Goal: Task Accomplishment & Management: Complete application form

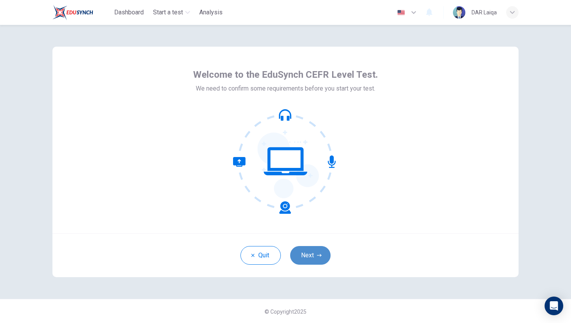
click at [307, 257] on button "Next" at bounding box center [310, 255] width 40 height 19
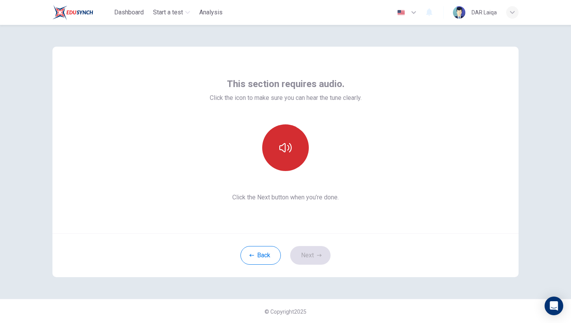
click at [278, 147] on button "button" at bounding box center [285, 147] width 47 height 47
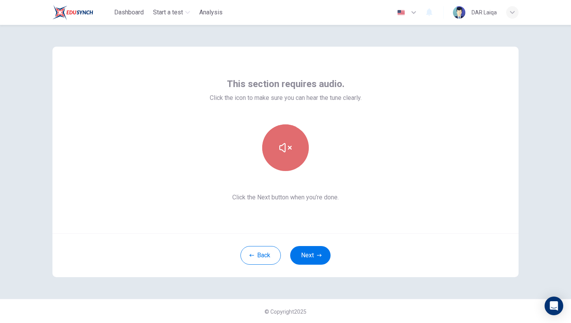
click at [291, 148] on icon "button" at bounding box center [285, 147] width 12 height 12
click at [291, 148] on icon "button" at bounding box center [285, 147] width 12 height 9
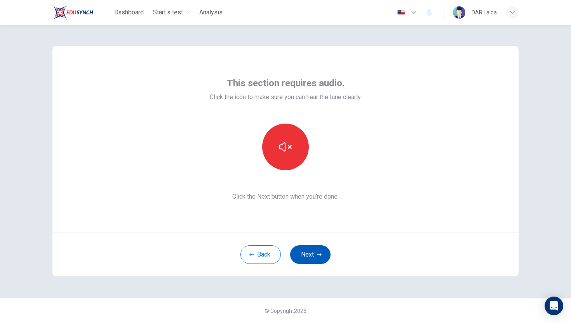
click at [309, 251] on button "Next" at bounding box center [310, 254] width 40 height 19
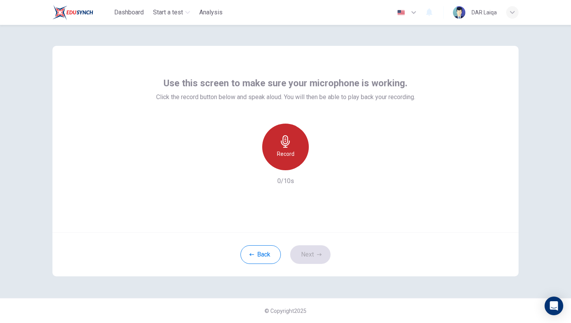
click at [285, 150] on h6 "Record" at bounding box center [285, 153] width 17 height 9
click at [282, 145] on icon "button" at bounding box center [285, 141] width 12 height 12
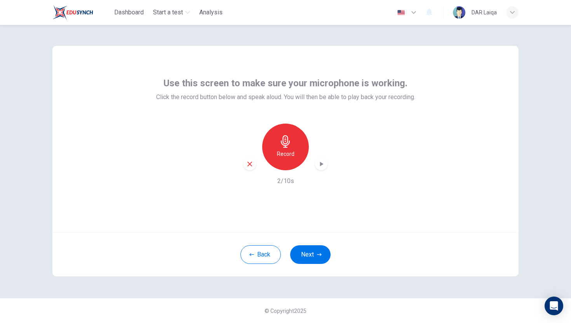
click at [320, 167] on icon "button" at bounding box center [321, 164] width 8 height 8
click at [323, 164] on icon "button" at bounding box center [321, 164] width 8 height 8
click at [298, 251] on button "Next" at bounding box center [310, 254] width 40 height 19
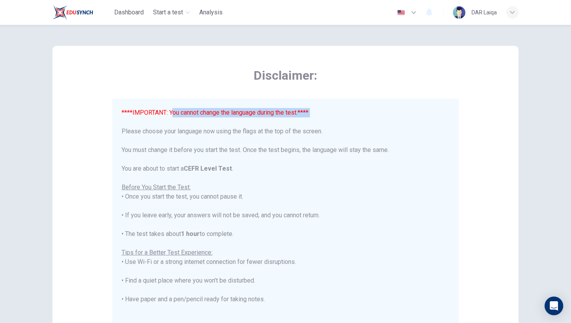
drag, startPoint x: 173, startPoint y: 113, endPoint x: 311, endPoint y: 119, distance: 138.8
click at [312, 119] on div "****IMPORTANT: You cannot change the language during the test.**** Please choos…" at bounding box center [286, 248] width 328 height 280
click at [271, 178] on div "****IMPORTANT: You cannot change the language during the test.**** Please choos…" at bounding box center [286, 248] width 328 height 280
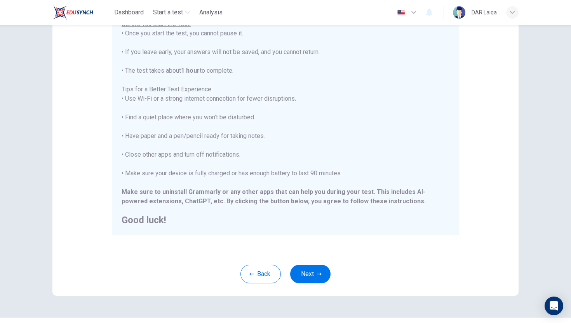
scroll to position [109, 0]
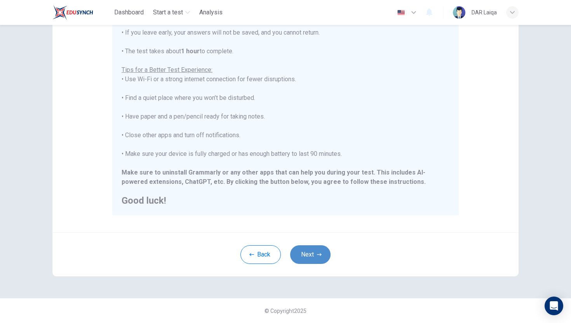
click at [308, 250] on button "Next" at bounding box center [310, 254] width 40 height 19
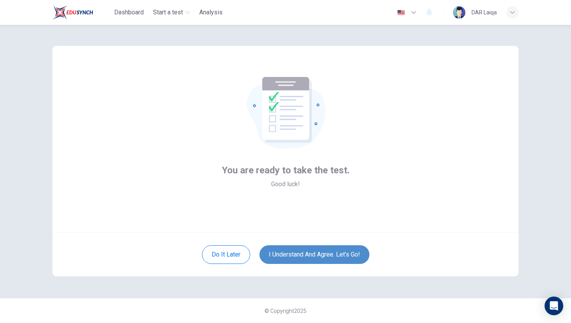
click at [307, 249] on button "I understand and agree. Let’s go!" at bounding box center [314, 254] width 110 height 19
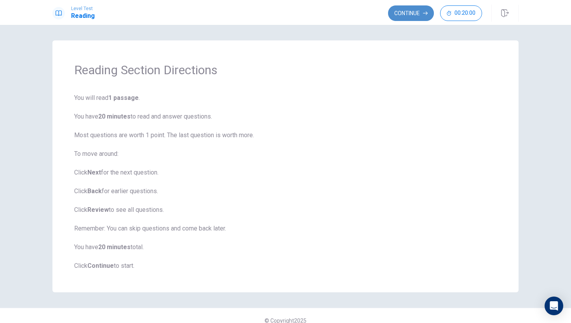
click at [402, 14] on button "Continue" at bounding box center [411, 13] width 46 height 16
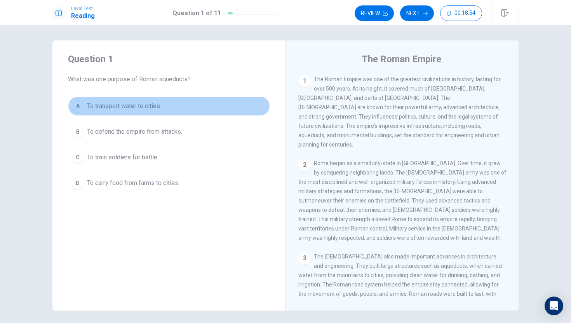
click at [79, 108] on div "A" at bounding box center [77, 106] width 12 height 12
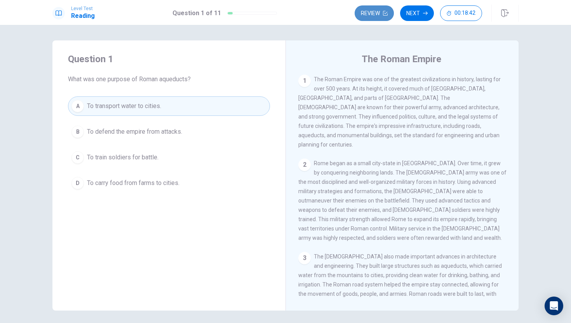
click at [388, 12] on button "Review" at bounding box center [374, 13] width 39 height 16
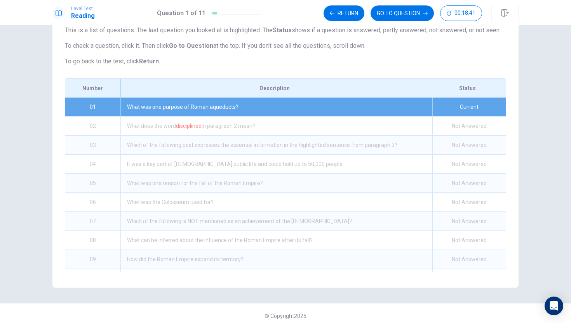
scroll to position [70, 0]
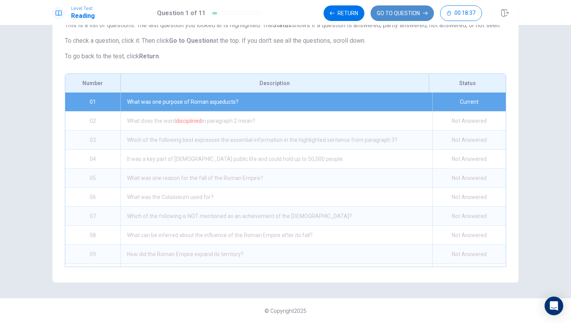
click at [386, 11] on button "GO TO QUESTION" at bounding box center [402, 13] width 63 height 16
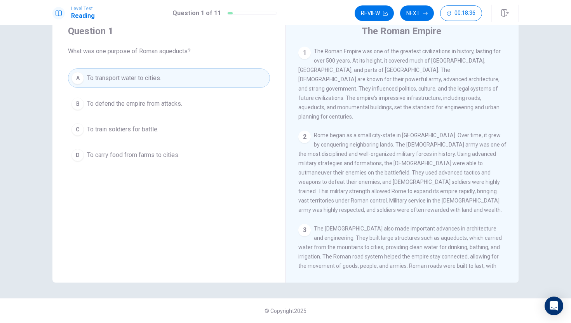
scroll to position [28, 0]
click at [409, 14] on button "Next" at bounding box center [417, 13] width 34 height 16
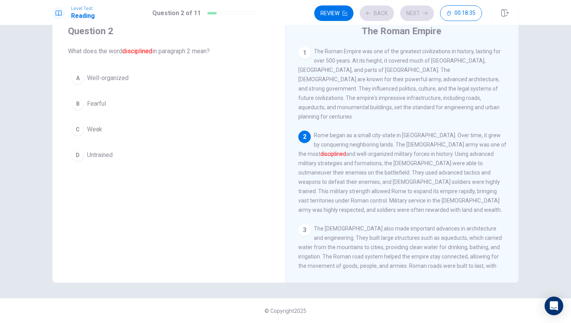
scroll to position [9, 0]
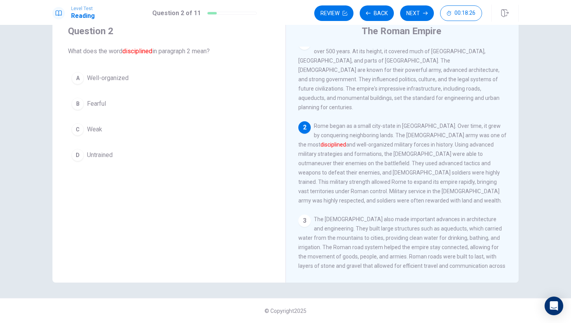
click at [158, 77] on button "A Well-organized" at bounding box center [169, 77] width 202 height 19
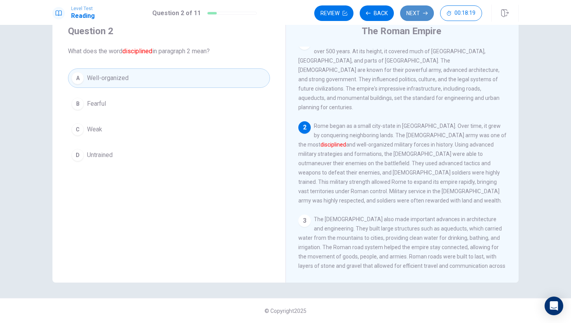
click at [409, 14] on button "Next" at bounding box center [417, 13] width 34 height 16
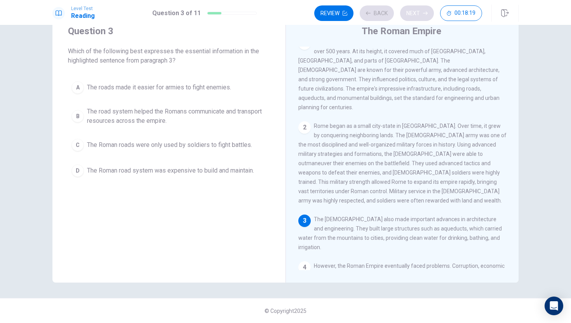
scroll to position [48, 0]
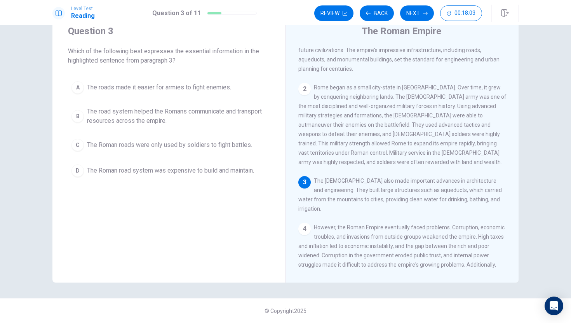
drag, startPoint x: 82, startPoint y: 51, endPoint x: 131, endPoint y: 68, distance: 51.3
click at [131, 68] on div "Question 3 Which of the following best expresses the essential information in t…" at bounding box center [168, 102] width 233 height 180
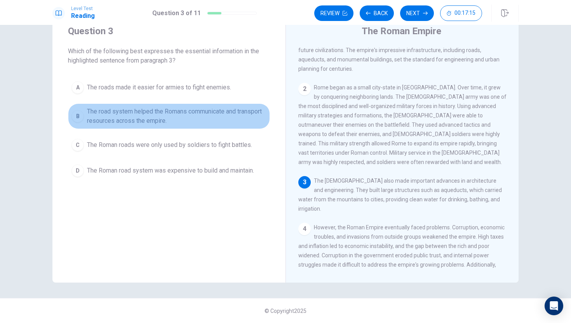
click at [151, 119] on span "The road system helped the Romans communicate and transport resources across th…" at bounding box center [176, 116] width 179 height 19
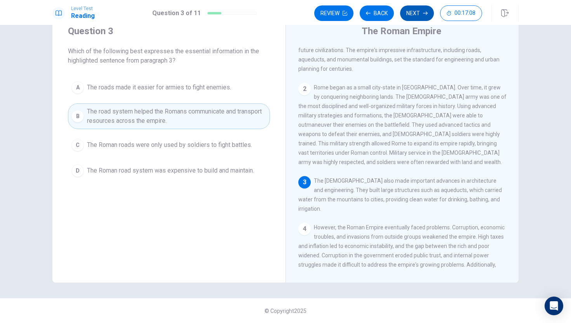
click at [412, 16] on button "Next" at bounding box center [417, 13] width 34 height 16
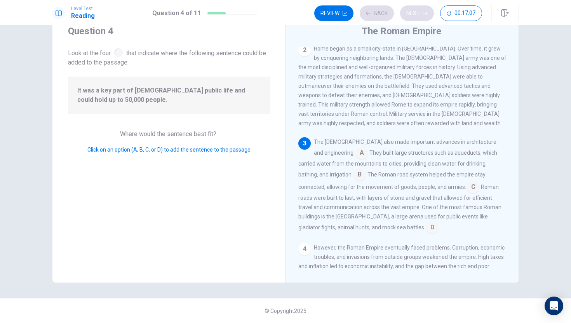
scroll to position [115, 0]
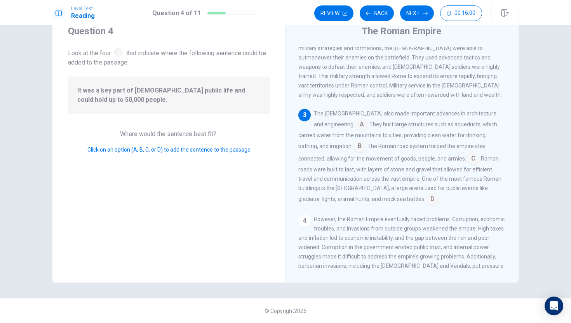
click at [467, 153] on input at bounding box center [473, 159] width 12 height 12
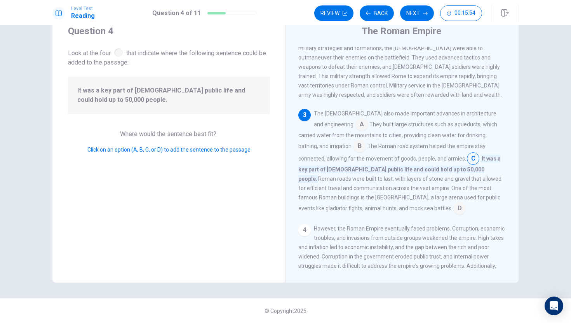
click at [466, 203] on input at bounding box center [459, 209] width 12 height 12
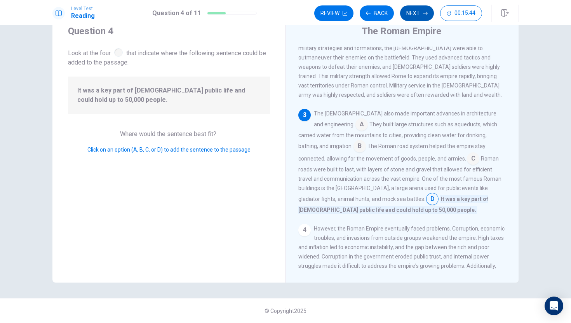
click at [408, 14] on button "Next" at bounding box center [417, 13] width 34 height 16
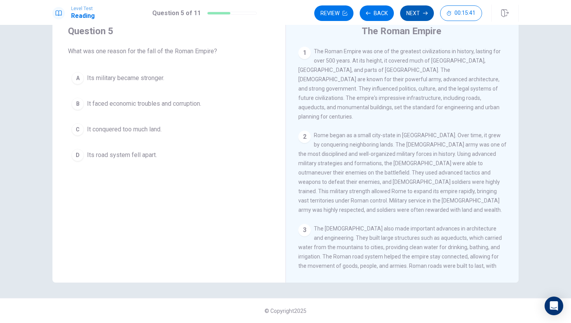
click at [420, 12] on button "Next" at bounding box center [417, 13] width 34 height 16
click at [369, 13] on icon "button" at bounding box center [368, 12] width 5 height 3
click at [370, 13] on icon "button" at bounding box center [368, 12] width 5 height 3
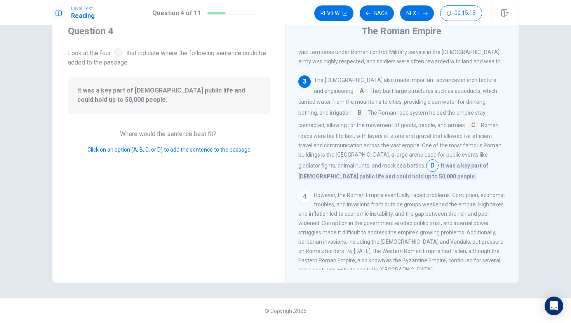
scroll to position [151, 0]
click at [419, 16] on button "Next" at bounding box center [417, 13] width 34 height 16
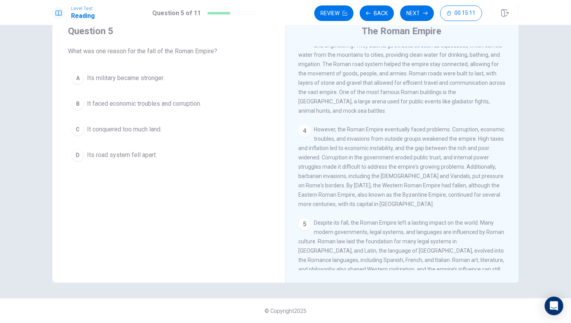
scroll to position [202, 0]
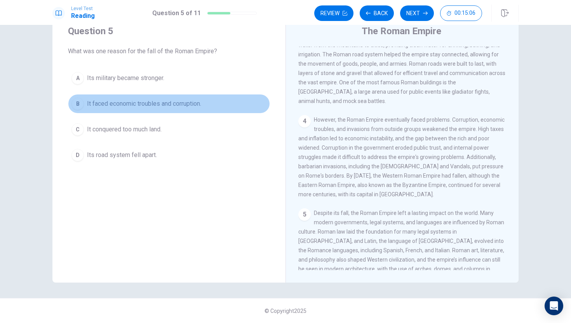
click at [187, 101] on span "It faced economic troubles and corruption." at bounding box center [144, 103] width 114 height 9
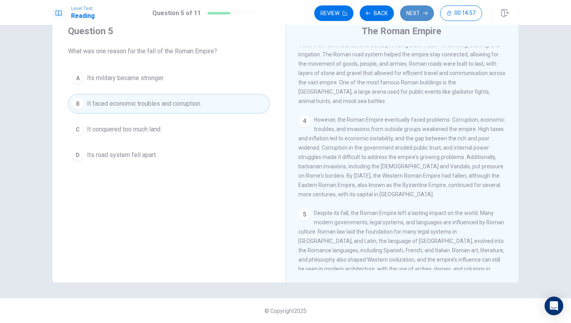
click at [416, 15] on button "Next" at bounding box center [417, 13] width 34 height 16
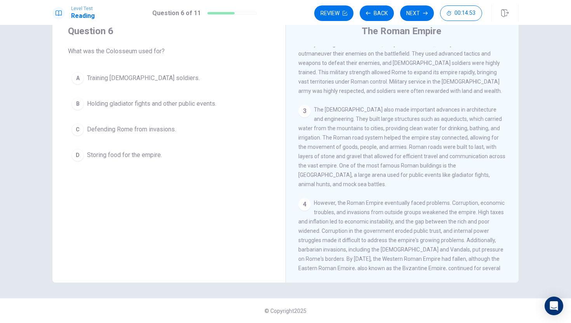
scroll to position [115, 0]
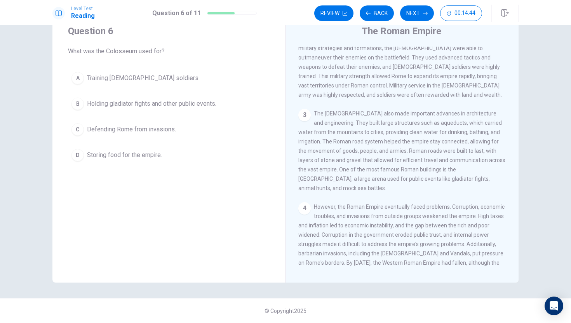
drag, startPoint x: 339, startPoint y: 159, endPoint x: 367, endPoint y: 162, distance: 27.3
click at [367, 162] on span "The [DEMOGRAPHIC_DATA] also made important advances in architecture and enginee…" at bounding box center [401, 150] width 207 height 81
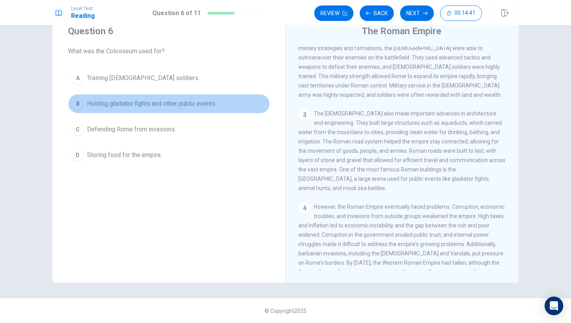
click at [177, 107] on span "Holding gladiator fights and other public events." at bounding box center [151, 103] width 129 height 9
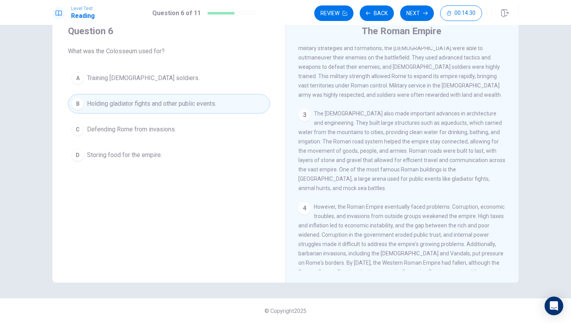
drag, startPoint x: 369, startPoint y: 148, endPoint x: 376, endPoint y: 149, distance: 7.4
click at [376, 149] on span "The [DEMOGRAPHIC_DATA] also made important advances in architecture and enginee…" at bounding box center [401, 150] width 207 height 81
click at [408, 14] on button "Next" at bounding box center [417, 13] width 34 height 16
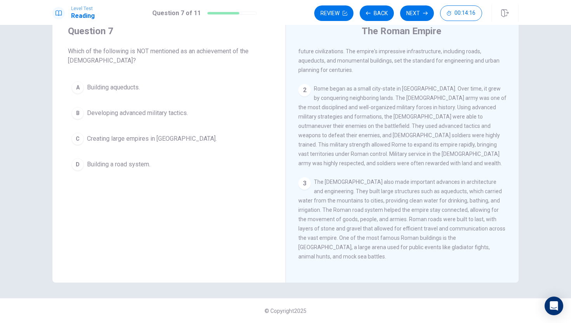
scroll to position [0, 0]
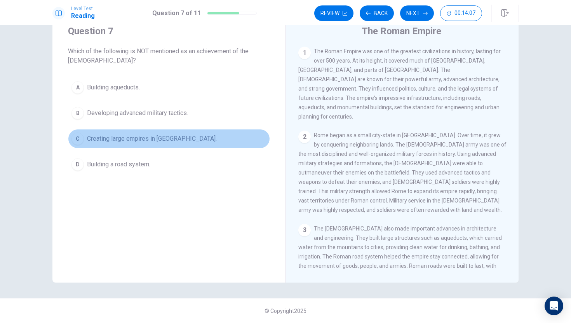
click at [205, 138] on button "C Creating large empires in [GEOGRAPHIC_DATA]." at bounding box center [169, 138] width 202 height 19
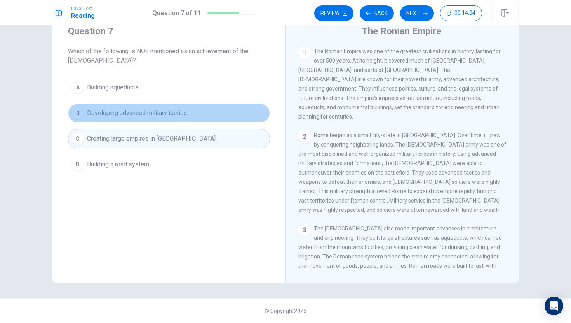
click at [198, 118] on button "B Developing advanced military tactics." at bounding box center [169, 112] width 202 height 19
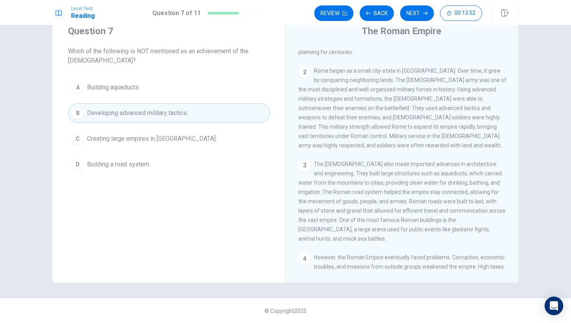
scroll to position [58, 0]
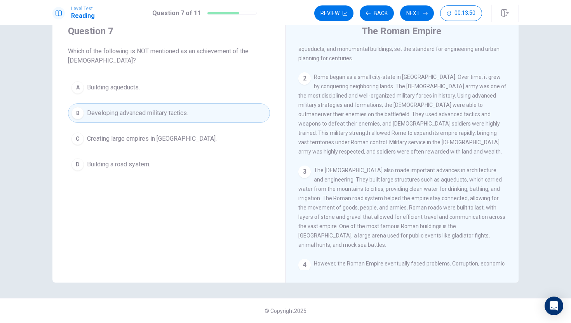
click at [240, 87] on button "A Building aqueducts." at bounding box center [169, 87] width 202 height 19
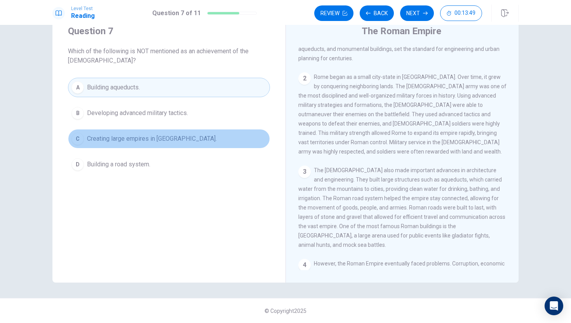
click at [238, 133] on button "C Creating large empires in [GEOGRAPHIC_DATA]." at bounding box center [169, 138] width 202 height 19
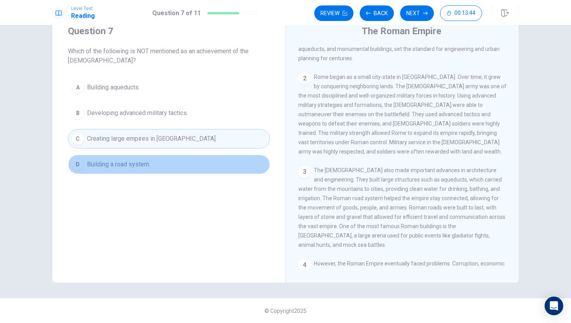
click at [257, 165] on button "D Building a road system." at bounding box center [169, 164] width 202 height 19
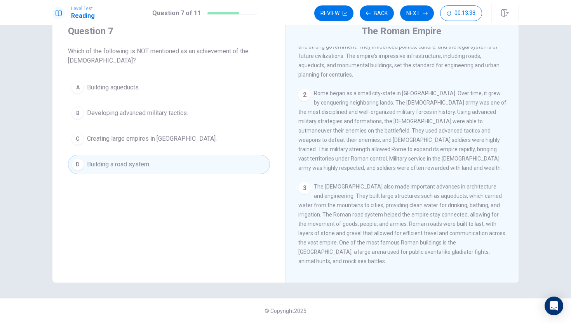
scroll to position [43, 0]
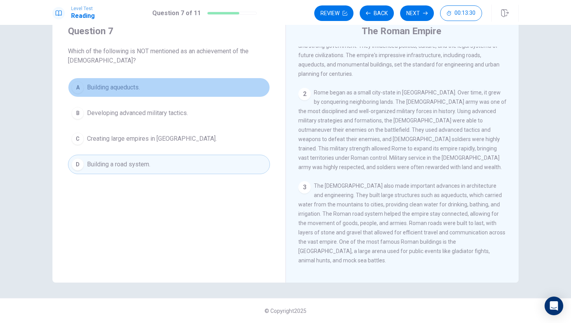
click at [244, 88] on button "A Building aqueducts." at bounding box center [169, 87] width 202 height 19
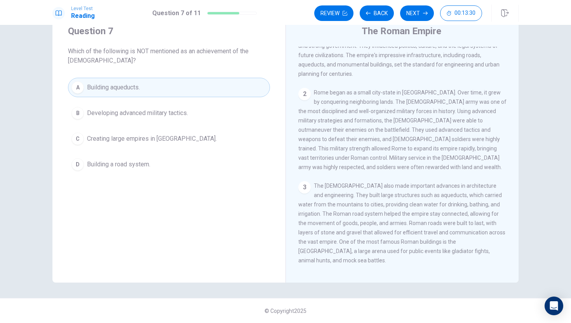
click at [258, 130] on button "C Creating large empires in [GEOGRAPHIC_DATA]." at bounding box center [169, 138] width 202 height 19
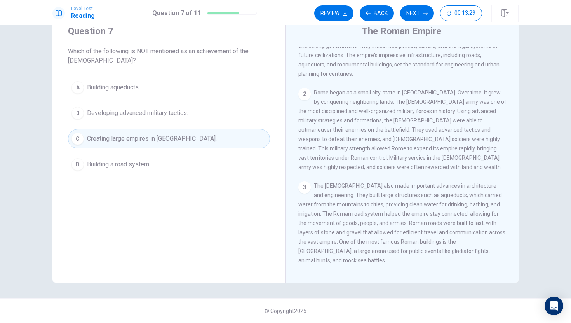
click at [245, 102] on div "A Building aqueducts. B Developing advanced military tactics. C Creating large …" at bounding box center [169, 126] width 202 height 96
click at [423, 9] on button "Next" at bounding box center [417, 13] width 34 height 16
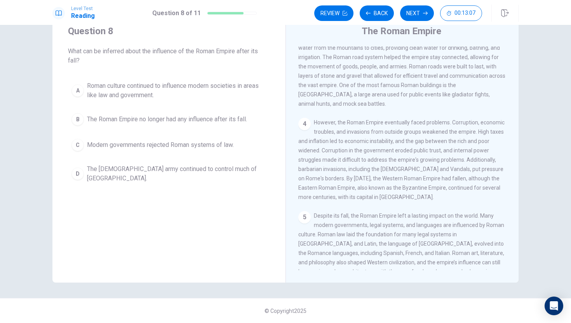
scroll to position [202, 0]
click at [172, 90] on span "Roman culture continued to influence modern societies in areas like law and gov…" at bounding box center [176, 90] width 179 height 19
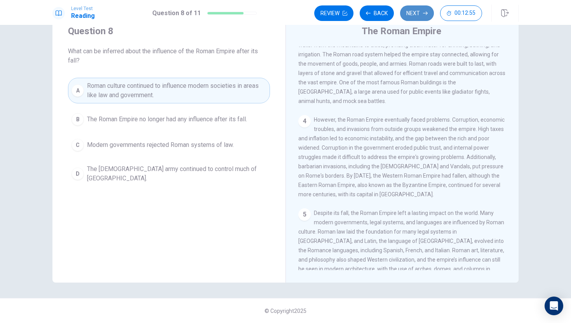
click at [421, 12] on button "Next" at bounding box center [417, 13] width 34 height 16
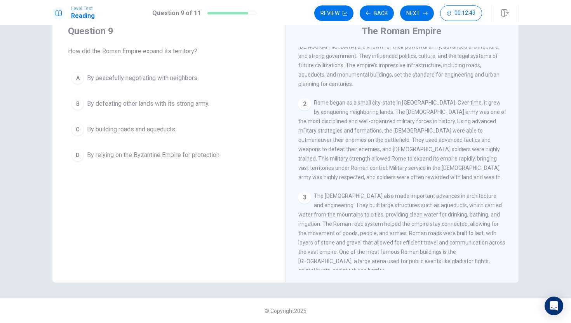
scroll to position [32, 0]
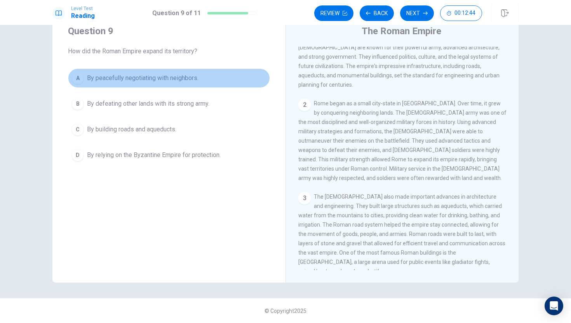
click at [219, 75] on button "A By peacefully negotiating with neighbors." at bounding box center [169, 77] width 202 height 19
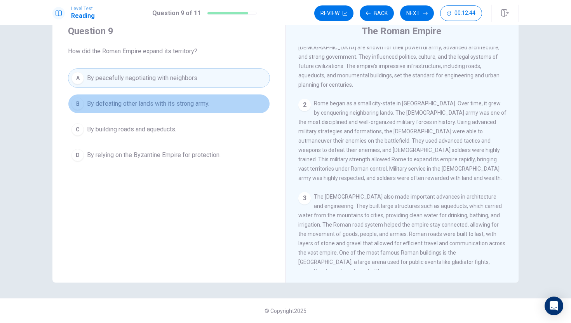
click at [223, 98] on button "B By defeating other lands with its strong army." at bounding box center [169, 103] width 202 height 19
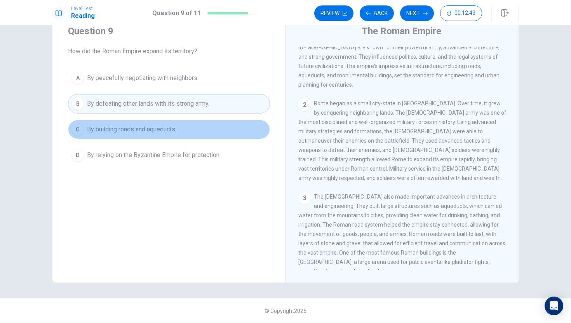
click at [229, 131] on button "C By building roads and aqueducts." at bounding box center [169, 129] width 202 height 19
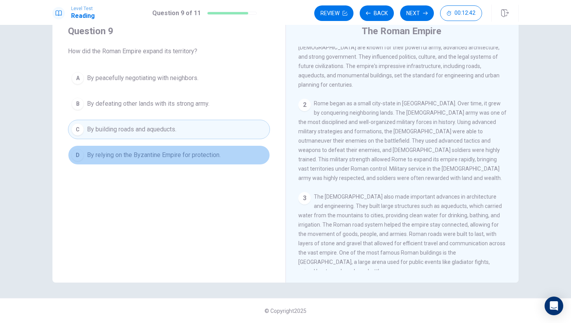
click at [230, 153] on button "D By relying on the Byzantine Empire for protection." at bounding box center [169, 154] width 202 height 19
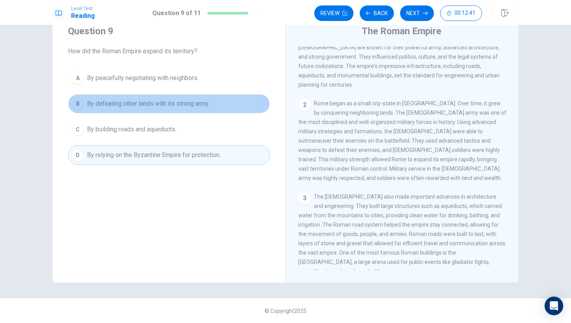
click at [228, 99] on button "B By defeating other lands with its strong army." at bounding box center [169, 103] width 202 height 19
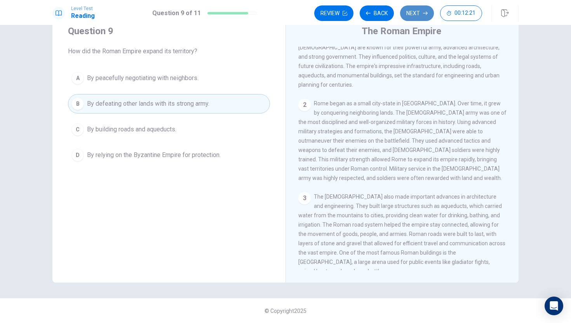
click at [418, 18] on button "Next" at bounding box center [417, 13] width 34 height 16
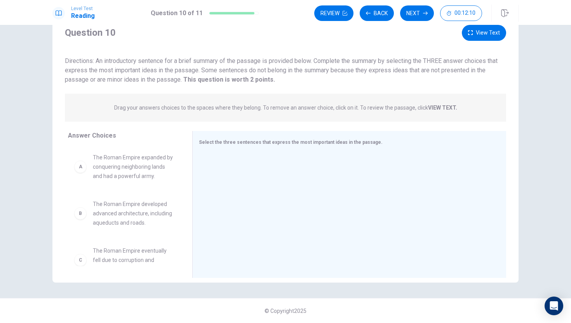
drag, startPoint x: 96, startPoint y: 60, endPoint x: 243, endPoint y: 77, distance: 148.5
click at [244, 77] on span "Directions: An introductory sentence for a brief summary of the passage is prov…" at bounding box center [281, 70] width 433 height 26
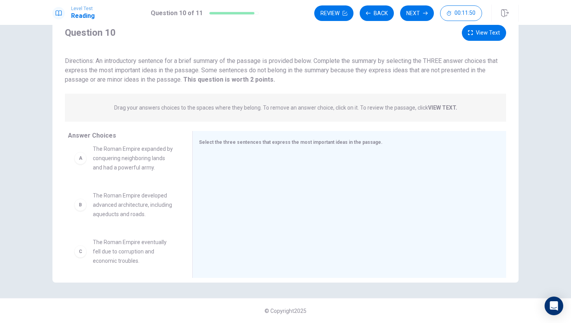
scroll to position [0, 0]
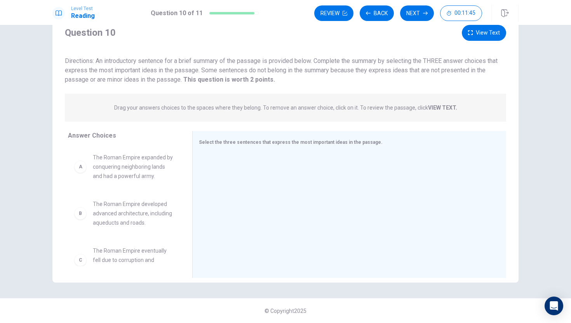
click at [140, 218] on span "The Roman Empire developed advanced architecture, including aqueducts and roads." at bounding box center [133, 213] width 81 height 28
click at [82, 215] on div "B" at bounding box center [80, 213] width 12 height 12
drag, startPoint x: 82, startPoint y: 215, endPoint x: 215, endPoint y: 181, distance: 136.9
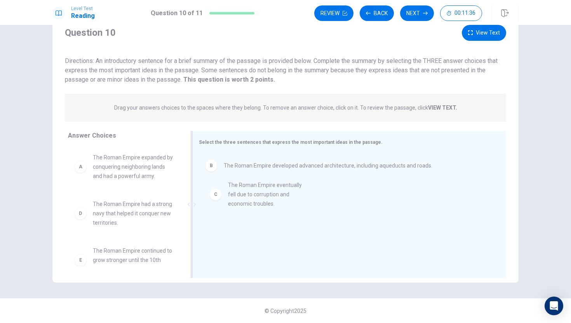
drag, startPoint x: 104, startPoint y: 213, endPoint x: 238, endPoint y: 194, distance: 135.3
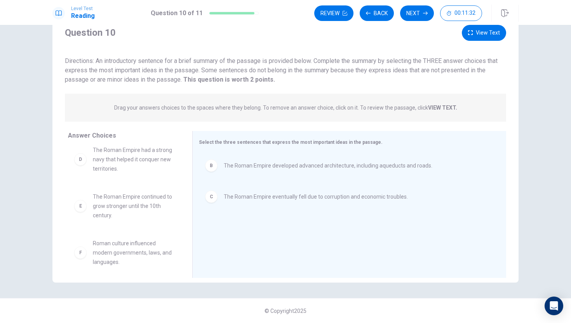
scroll to position [61, 0]
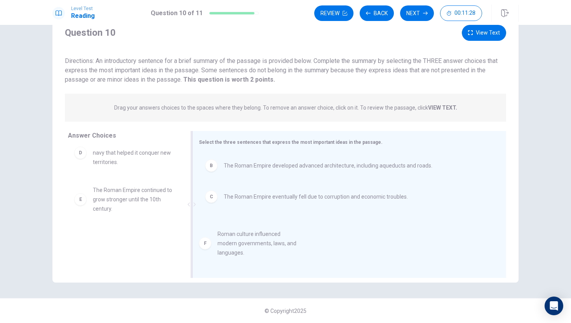
drag, startPoint x: 114, startPoint y: 251, endPoint x: 241, endPoint y: 252, distance: 127.4
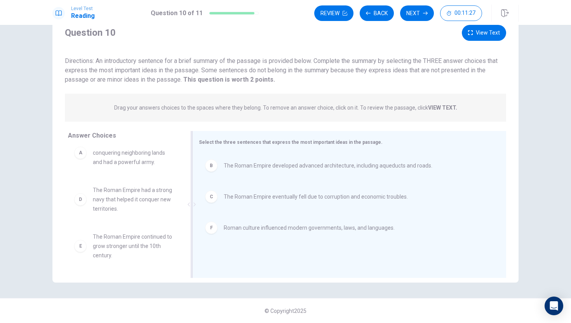
scroll to position [14, 0]
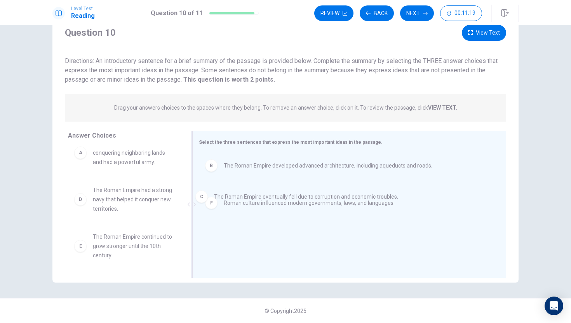
drag, startPoint x: 267, startPoint y: 202, endPoint x: 262, endPoint y: 201, distance: 5.2
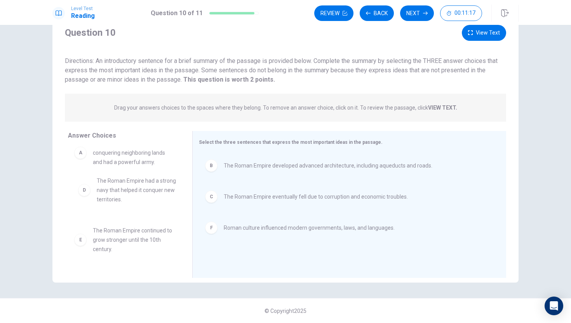
drag, startPoint x: 139, startPoint y: 187, endPoint x: 143, endPoint y: 181, distance: 7.3
drag, startPoint x: 186, startPoint y: 183, endPoint x: 183, endPoint y: 215, distance: 31.9
click at [184, 215] on div "A The Roman Empire expanded by conquering neighboring lands and had a powerful …" at bounding box center [127, 206] width 118 height 120
drag, startPoint x: 171, startPoint y: 212, endPoint x: 162, endPoint y: 186, distance: 28.1
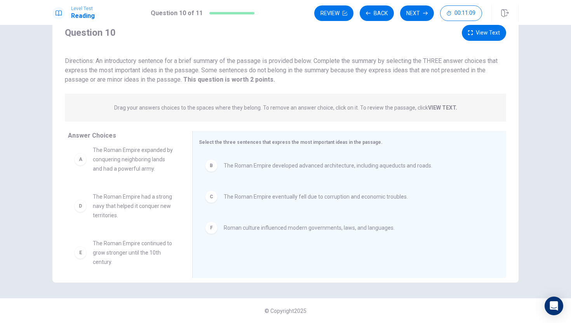
scroll to position [7, 0]
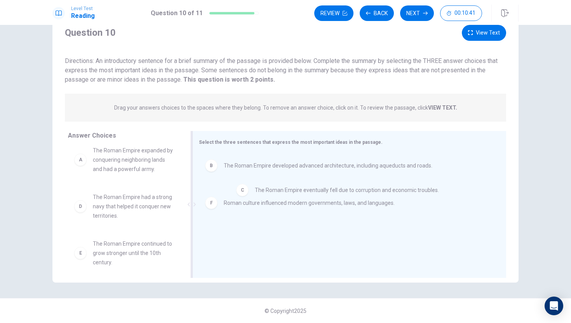
drag, startPoint x: 323, startPoint y: 196, endPoint x: 332, endPoint y: 188, distance: 11.6
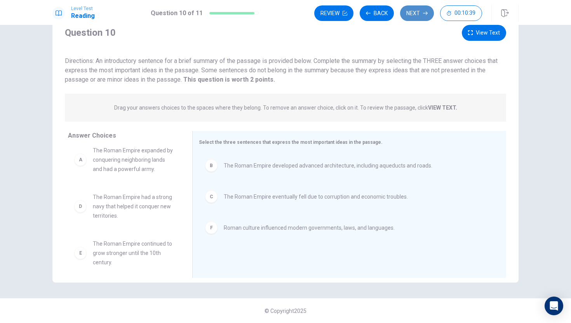
click at [412, 12] on button "Next" at bounding box center [417, 13] width 34 height 16
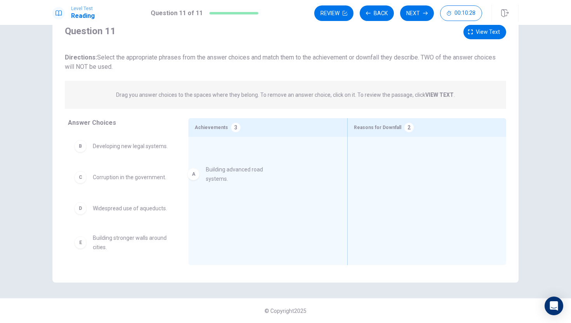
drag, startPoint x: 144, startPoint y: 155, endPoint x: 258, endPoint y: 179, distance: 116.4
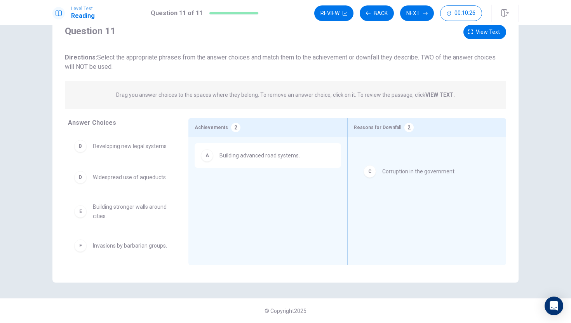
drag, startPoint x: 153, startPoint y: 174, endPoint x: 447, endPoint y: 168, distance: 293.7
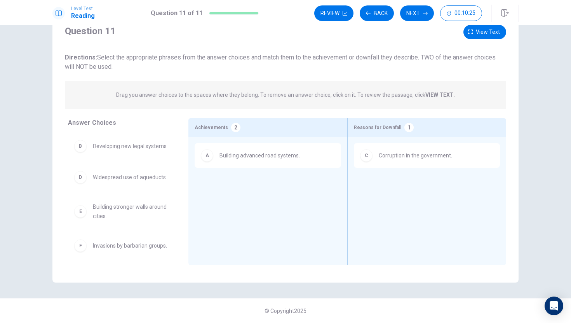
drag, startPoint x: 136, startPoint y: 175, endPoint x: 191, endPoint y: 182, distance: 54.9
drag, startPoint x: 142, startPoint y: 181, endPoint x: 262, endPoint y: 195, distance: 120.8
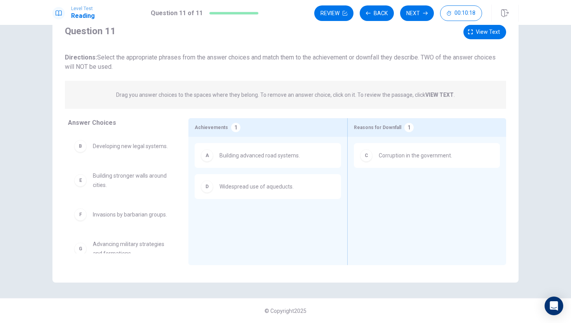
click at [132, 152] on div "B Developing new legal systems." at bounding box center [122, 146] width 96 height 12
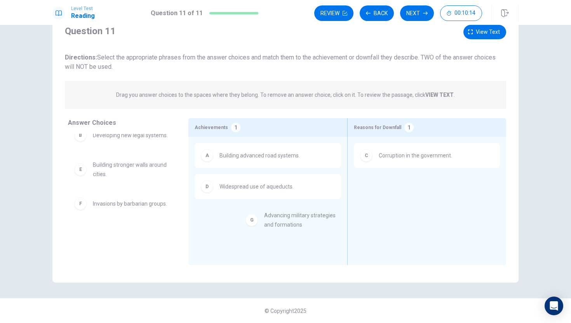
drag, startPoint x: 111, startPoint y: 239, endPoint x: 286, endPoint y: 221, distance: 175.3
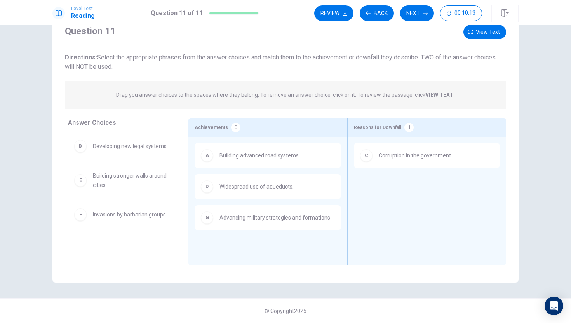
scroll to position [0, 0]
drag, startPoint x: 147, startPoint y: 153, endPoint x: 422, endPoint y: 196, distance: 278.2
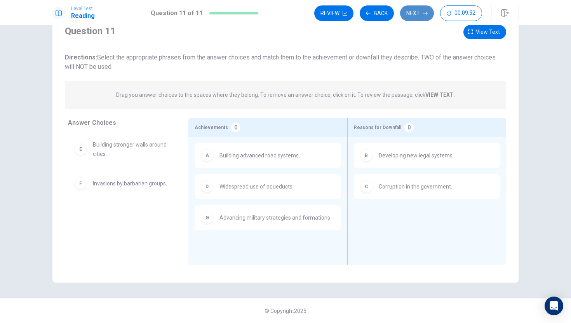
click at [416, 17] on button "Next" at bounding box center [417, 13] width 34 height 16
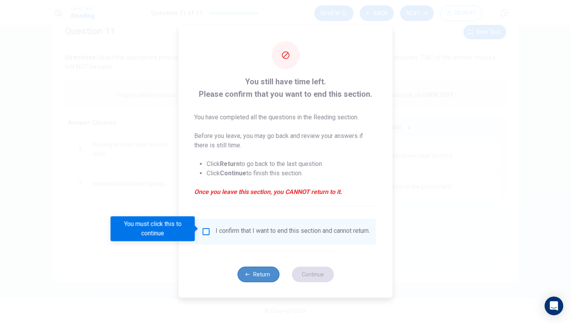
click at [251, 275] on button "Return" at bounding box center [258, 274] width 42 height 16
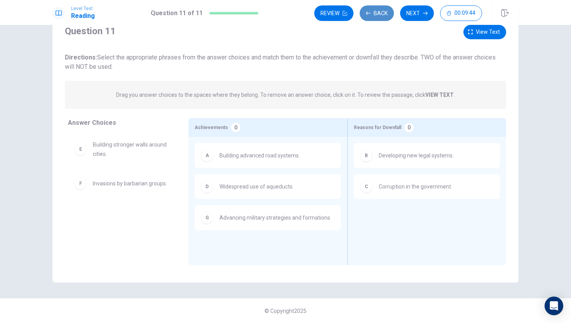
click at [369, 12] on icon "button" at bounding box center [368, 13] width 5 height 5
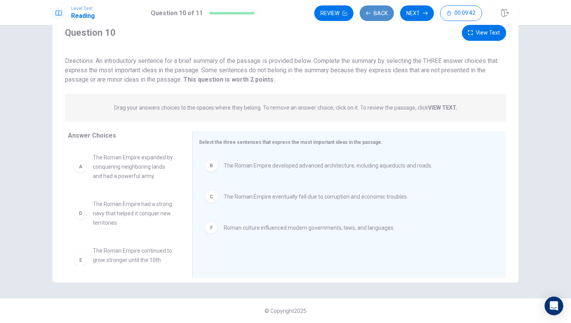
click at [372, 21] on button "Back" at bounding box center [377, 13] width 34 height 16
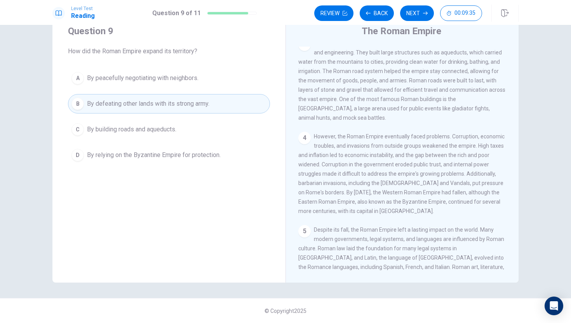
scroll to position [188, 0]
drag, startPoint x: 332, startPoint y: 117, endPoint x: 351, endPoint y: 179, distance: 65.1
click at [352, 177] on div "4 However, the Roman Empire eventually faced problems. Corruption, economic tro…" at bounding box center [402, 171] width 208 height 84
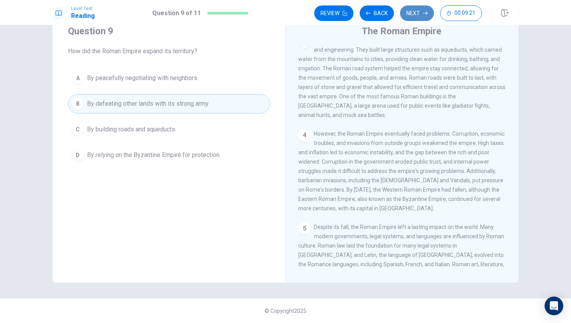
click at [406, 9] on button "Next" at bounding box center [417, 13] width 34 height 16
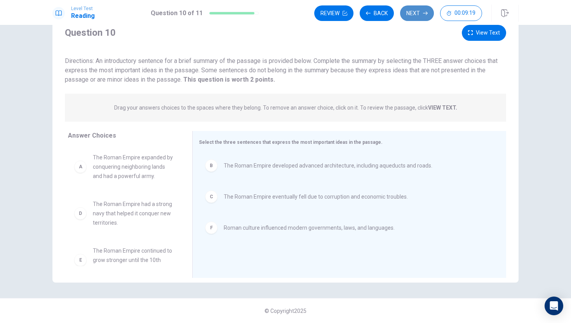
click at [423, 8] on button "Next" at bounding box center [417, 13] width 34 height 16
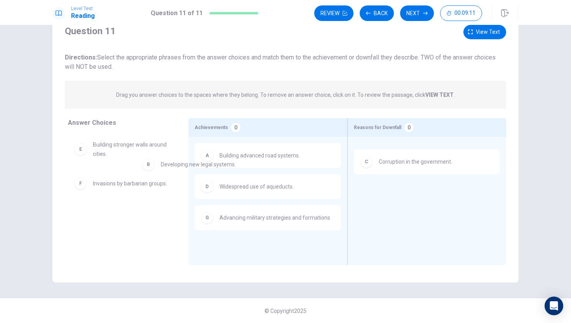
drag, startPoint x: 403, startPoint y: 159, endPoint x: 179, endPoint y: 169, distance: 223.9
drag, startPoint x: 464, startPoint y: 161, endPoint x: 188, endPoint y: 173, distance: 276.8
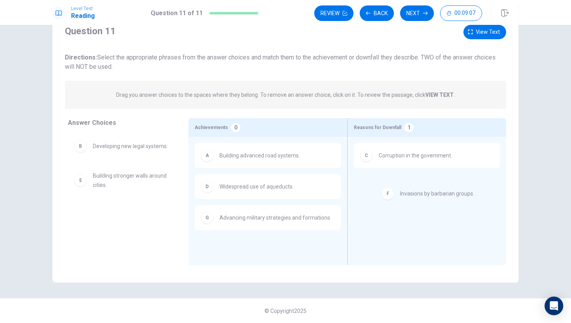
drag, startPoint x: 141, startPoint y: 222, endPoint x: 450, endPoint y: 201, distance: 309.5
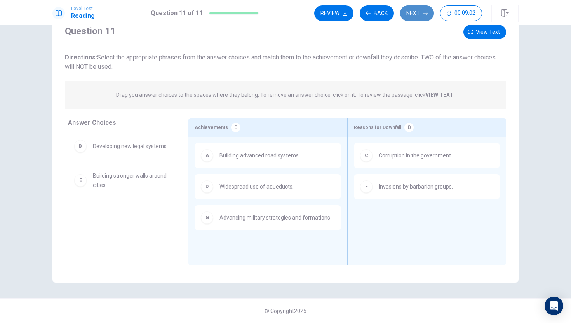
click at [428, 9] on button "Next" at bounding box center [417, 13] width 34 height 16
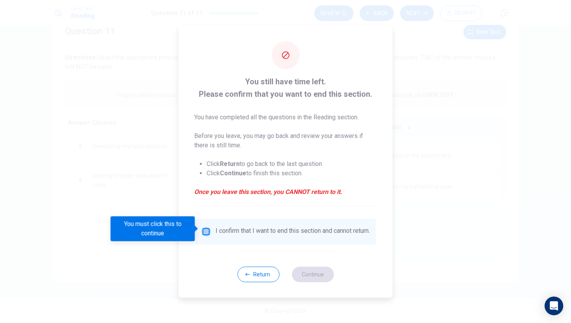
click at [208, 230] on input "You must click this to continue" at bounding box center [206, 231] width 9 height 9
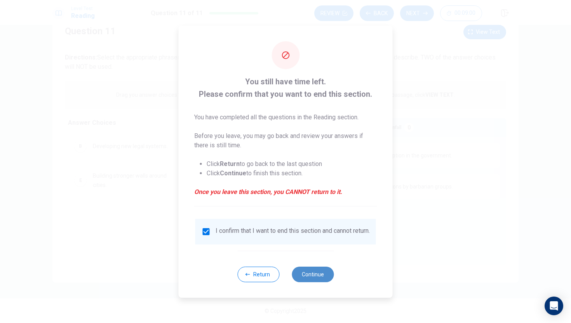
click at [306, 280] on button "Continue" at bounding box center [313, 274] width 42 height 16
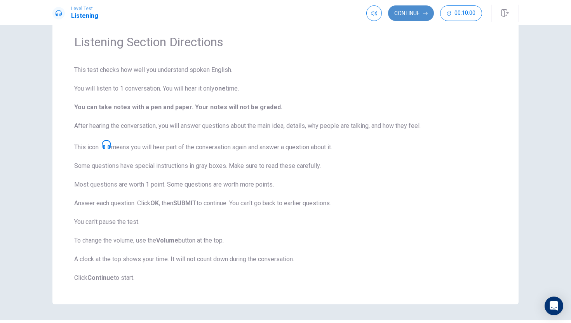
click at [408, 17] on button "Continue" at bounding box center [411, 13] width 46 height 16
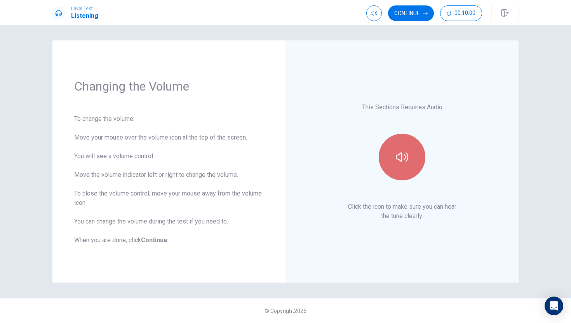
click at [397, 160] on icon "button" at bounding box center [402, 157] width 12 height 12
click at [411, 148] on button "button" at bounding box center [402, 157] width 47 height 47
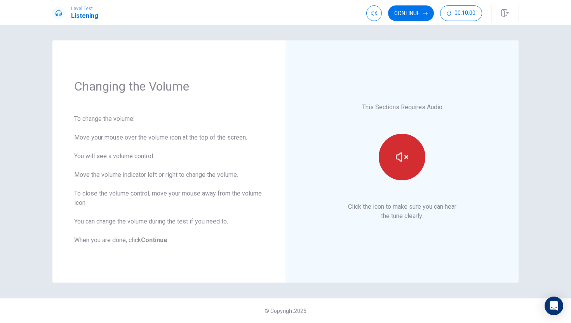
click at [411, 148] on button "button" at bounding box center [402, 157] width 47 height 47
click at [400, 154] on icon "button" at bounding box center [402, 157] width 12 height 12
click at [401, 159] on icon "button" at bounding box center [402, 156] width 12 height 9
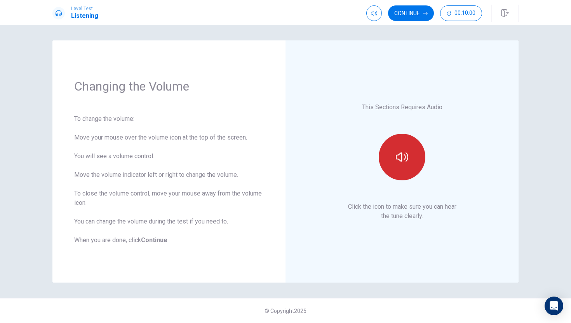
click at [401, 159] on icon "button" at bounding box center [402, 156] width 12 height 9
click at [376, 12] on icon "button" at bounding box center [374, 13] width 6 height 5
click at [375, 11] on icon "button" at bounding box center [374, 13] width 6 height 5
click at [411, 14] on button "Continue" at bounding box center [411, 13] width 46 height 16
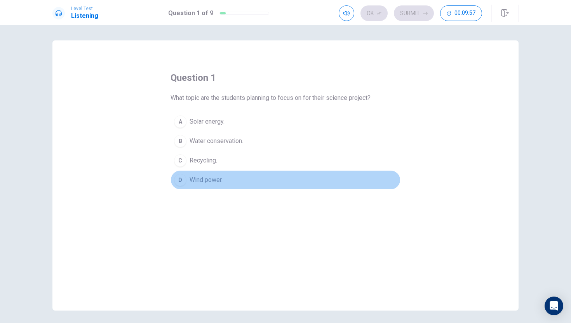
click at [227, 179] on button "D Wind power." at bounding box center [286, 179] width 230 height 19
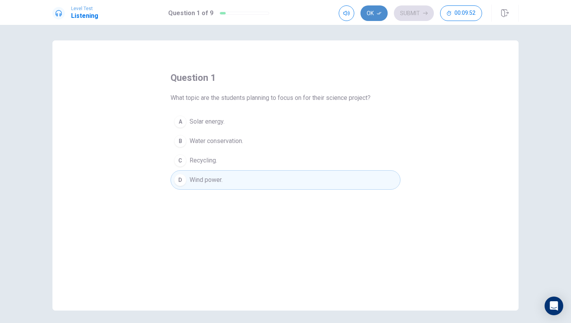
click at [375, 11] on button "Ok" at bounding box center [373, 13] width 27 height 16
click at [409, 14] on button "Submit" at bounding box center [414, 13] width 40 height 16
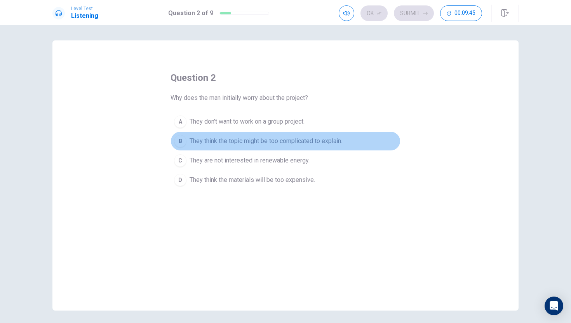
click at [218, 145] on span "They think the topic might be too complicated to explain." at bounding box center [266, 140] width 153 height 9
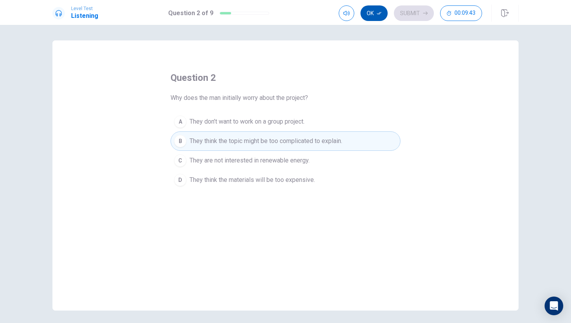
click at [376, 14] on button "Ok" at bounding box center [373, 13] width 27 height 16
click at [400, 15] on button "Submit" at bounding box center [414, 13] width 40 height 16
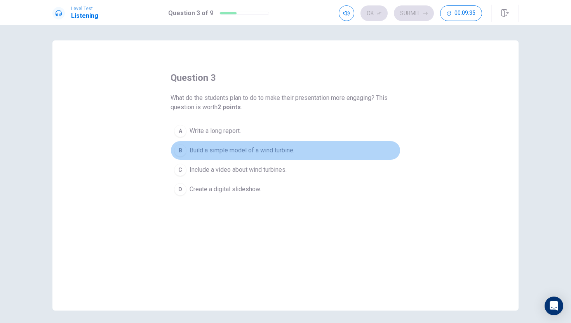
click at [245, 150] on span "Build a simple model of a wind turbine." at bounding box center [242, 150] width 105 height 9
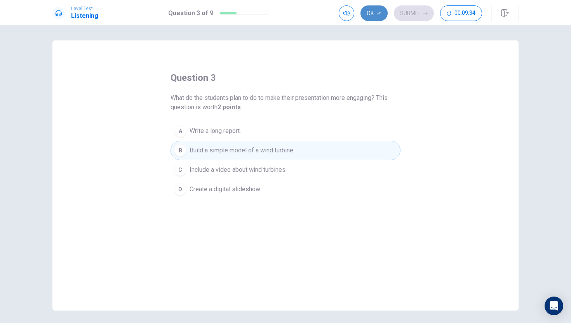
click at [372, 10] on button "Ok" at bounding box center [373, 13] width 27 height 16
click at [402, 12] on button "Submit" at bounding box center [414, 13] width 40 height 16
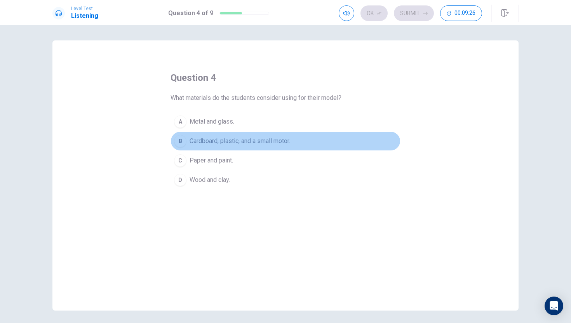
click at [214, 136] on span "Cardboard, plastic, and a small motor." at bounding box center [240, 140] width 101 height 9
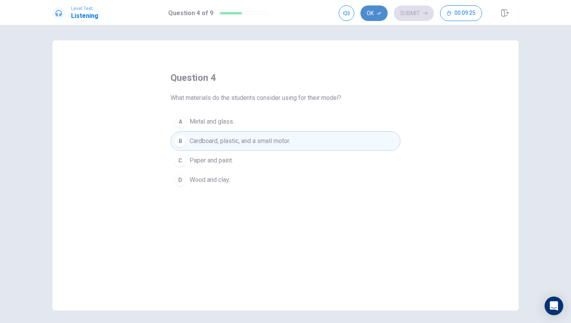
click at [367, 12] on button "Ok" at bounding box center [373, 13] width 27 height 16
click at [398, 12] on button "Submit" at bounding box center [414, 13] width 40 height 16
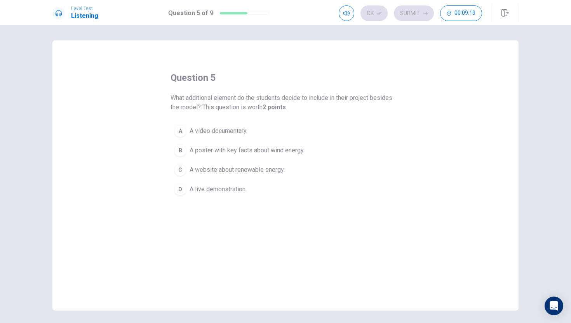
click at [208, 150] on span "A poster with key facts about wind energy." at bounding box center [247, 150] width 115 height 9
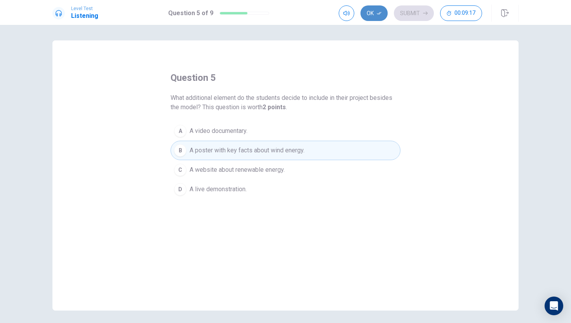
click at [371, 10] on button "Ok" at bounding box center [373, 13] width 27 height 16
click at [408, 13] on button "Submit" at bounding box center [414, 13] width 40 height 16
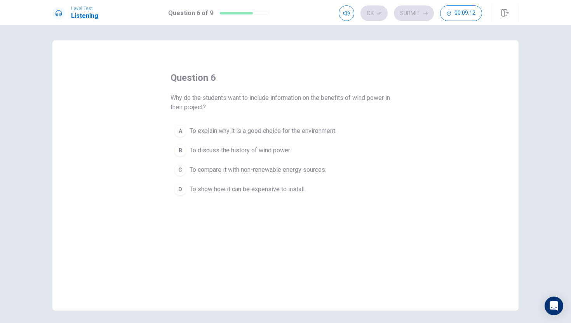
drag, startPoint x: 177, startPoint y: 99, endPoint x: 287, endPoint y: 117, distance: 111.4
click at [292, 117] on div "question 6 Why do the students want to include information on the benefits of w…" at bounding box center [286, 134] width 230 height 127
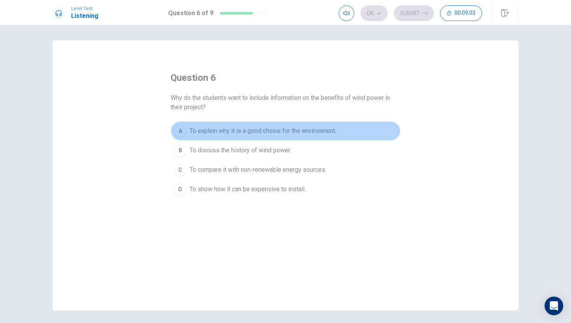
click at [223, 127] on span "To explain why it is a good choice for the environment." at bounding box center [263, 130] width 147 height 9
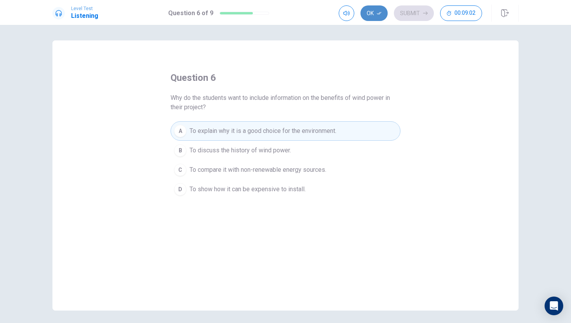
click at [378, 12] on icon "button" at bounding box center [379, 13] width 5 height 5
click at [425, 16] on button "Submit" at bounding box center [414, 13] width 40 height 16
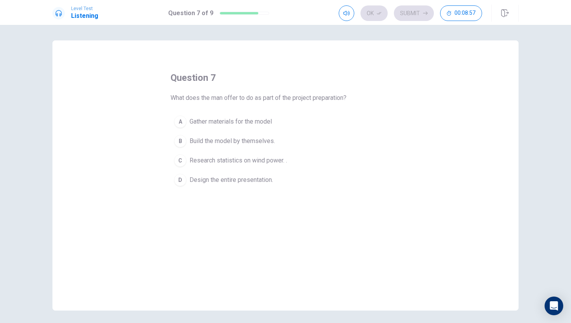
click at [200, 153] on button "C Research statistics on wind power. ." at bounding box center [286, 160] width 230 height 19
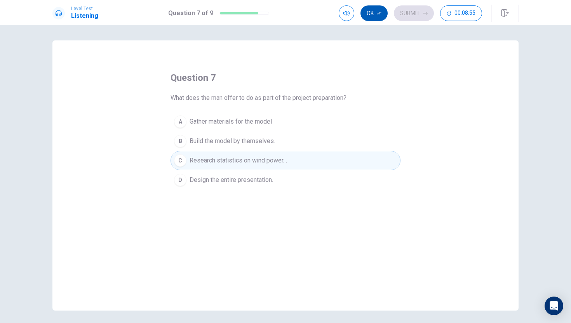
click at [383, 12] on button "Ok" at bounding box center [373, 13] width 27 height 16
click at [404, 16] on button "Submit" at bounding box center [414, 13] width 40 height 16
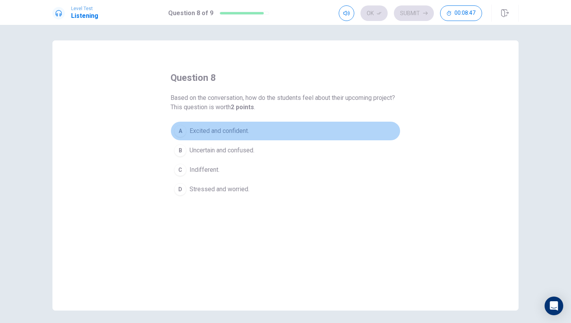
click at [209, 137] on button "A Excited and confident." at bounding box center [286, 130] width 230 height 19
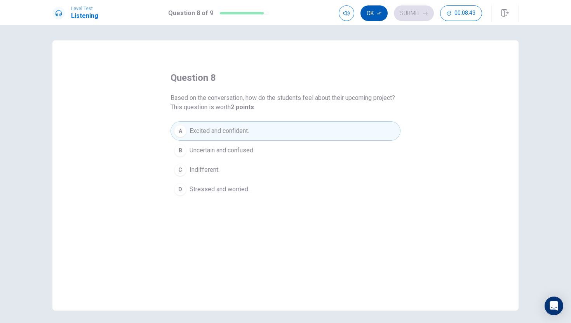
click at [379, 13] on icon "button" at bounding box center [379, 13] width 5 height 5
click at [403, 16] on button "Submit" at bounding box center [414, 13] width 40 height 16
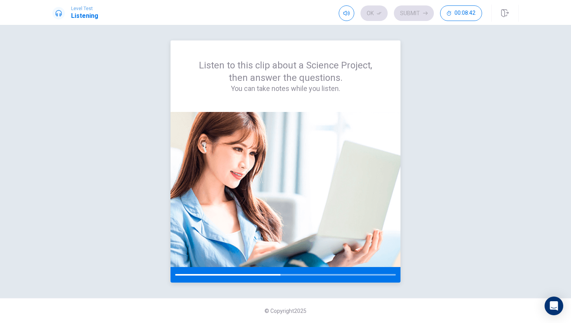
drag, startPoint x: 309, startPoint y: 92, endPoint x: 263, endPoint y: 79, distance: 47.6
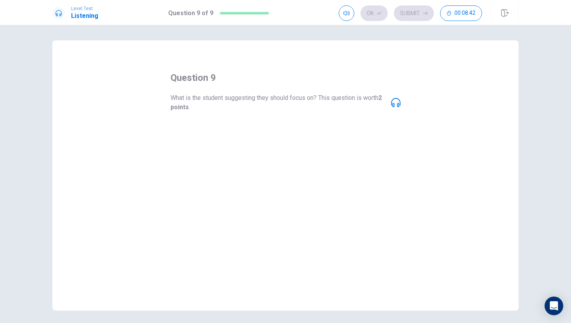
drag, startPoint x: 272, startPoint y: 67, endPoint x: 298, endPoint y: 96, distance: 38.0
click at [228, 129] on span "A detailed explanation of how wind turbines function." at bounding box center [261, 130] width 143 height 9
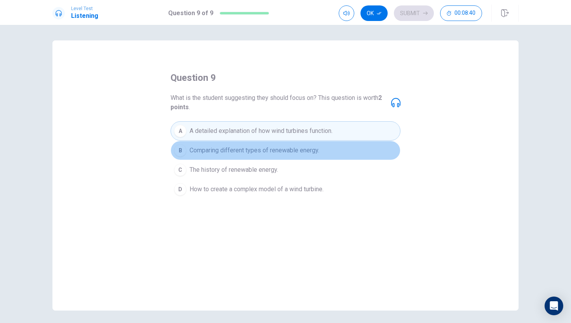
click at [230, 156] on button "B Comparing different types of renewable energy." at bounding box center [286, 150] width 230 height 19
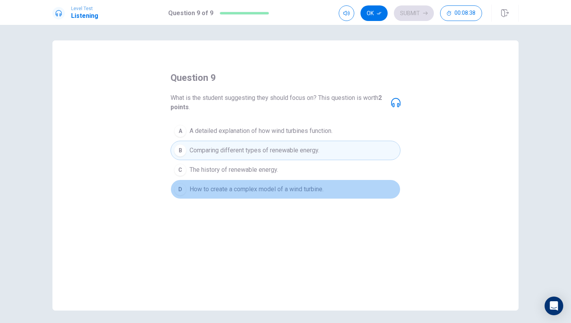
click at [235, 192] on span "How to create a complex model of a wind turbine." at bounding box center [257, 188] width 134 height 9
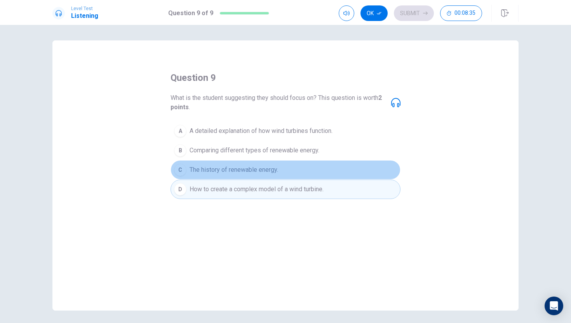
click at [239, 176] on button "C The history of renewable energy." at bounding box center [286, 169] width 230 height 19
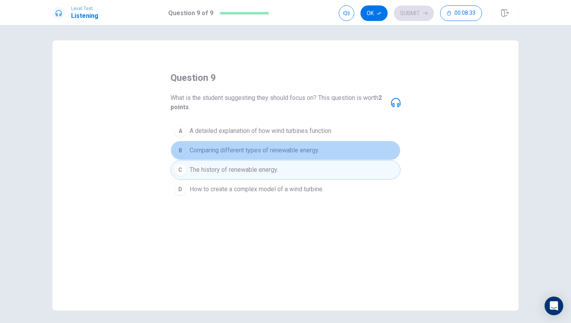
click at [282, 155] on span "Comparing different types of renewable energy." at bounding box center [255, 150] width 130 height 9
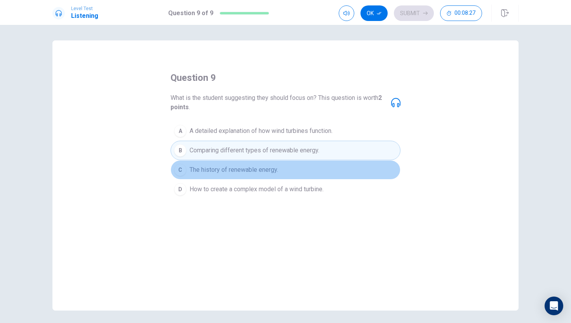
click at [272, 167] on span "The history of renewable energy." at bounding box center [234, 169] width 89 height 9
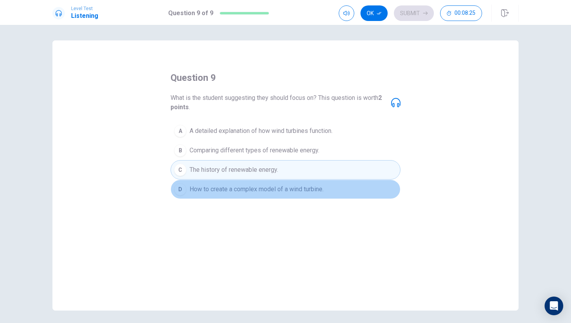
click at [289, 197] on button "D How to create a complex model of a wind turbine." at bounding box center [286, 188] width 230 height 19
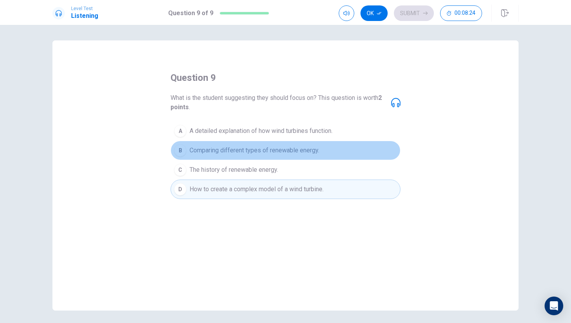
click at [252, 146] on span "Comparing different types of renewable energy." at bounding box center [255, 150] width 130 height 9
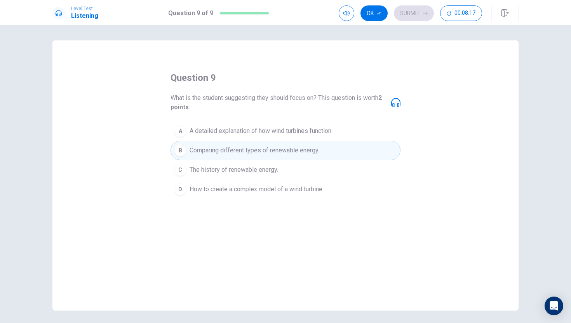
click at [392, 103] on icon at bounding box center [395, 102] width 9 height 9
click at [398, 103] on icon at bounding box center [395, 102] width 9 height 9
click at [346, 19] on span at bounding box center [347, 19] width 6 height 4
click at [346, 15] on icon "button" at bounding box center [346, 13] width 6 height 5
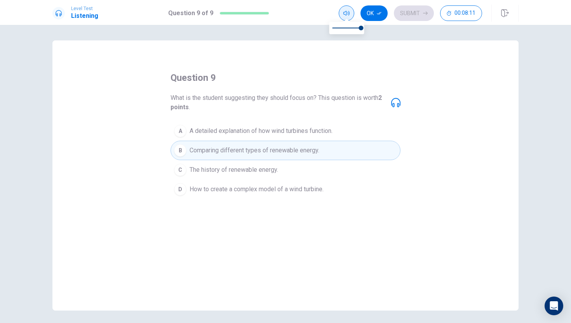
click at [346, 15] on icon "button" at bounding box center [346, 13] width 6 height 5
click at [392, 104] on icon at bounding box center [395, 102] width 9 height 9
drag, startPoint x: 392, startPoint y: 104, endPoint x: 379, endPoint y: 108, distance: 13.0
click at [390, 104] on div "What is the student suggesting they should focus on? This question is worth 2 p…" at bounding box center [286, 102] width 230 height 19
click at [199, 168] on span "The history of renewable energy." at bounding box center [234, 169] width 89 height 9
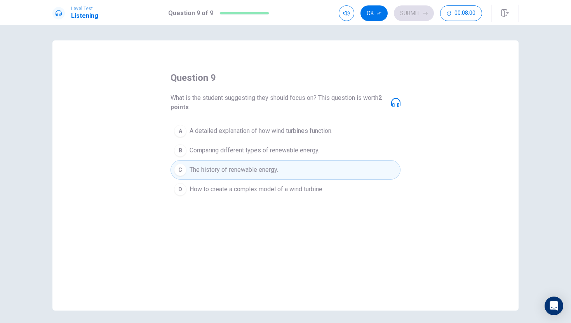
click at [201, 157] on button "B Comparing different types of renewable energy." at bounding box center [286, 150] width 230 height 19
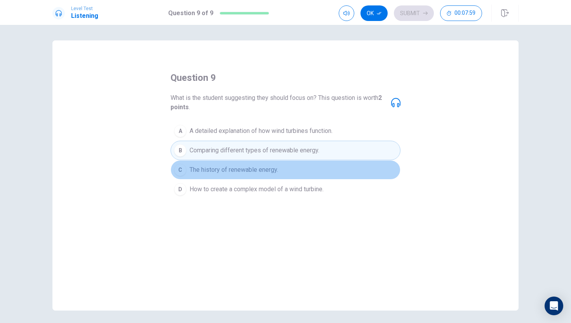
click at [201, 162] on button "C The history of renewable energy." at bounding box center [286, 169] width 230 height 19
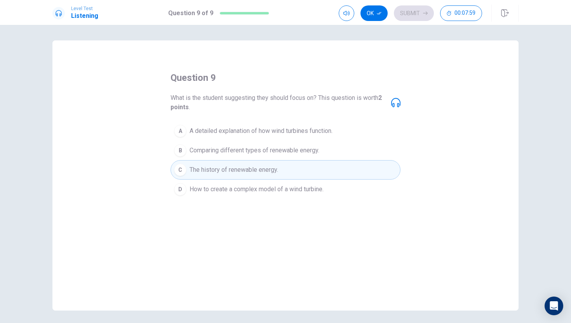
click at [202, 154] on span "Comparing different types of renewable energy." at bounding box center [255, 150] width 130 height 9
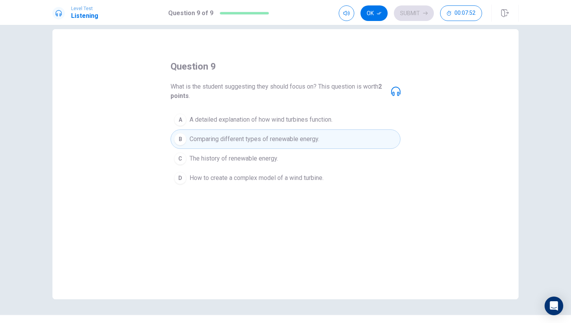
scroll to position [7, 0]
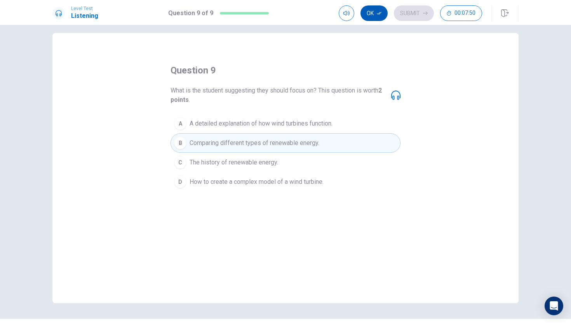
click at [380, 11] on icon "button" at bounding box center [379, 13] width 5 height 5
click at [414, 16] on button "Submit" at bounding box center [414, 13] width 40 height 16
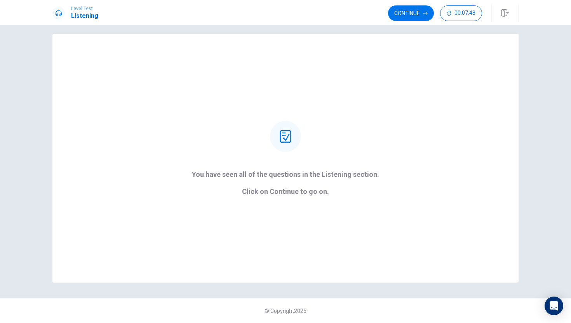
scroll to position [7, 0]
click at [402, 12] on button "Continue" at bounding box center [411, 13] width 46 height 16
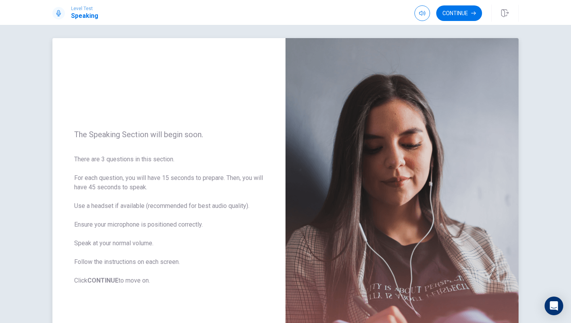
scroll to position [0, 0]
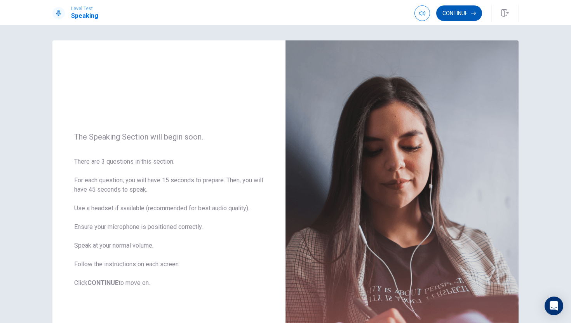
click at [443, 15] on button "Continue" at bounding box center [459, 13] width 46 height 16
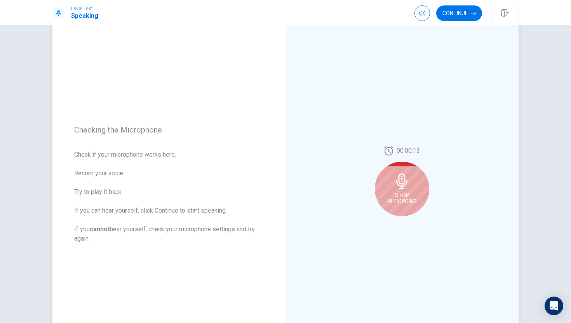
scroll to position [35, 0]
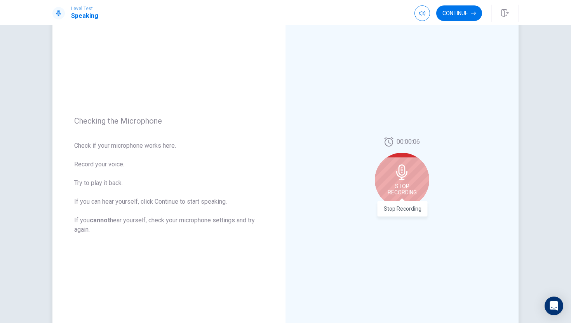
click at [402, 186] on span "Stop Recording" at bounding box center [402, 189] width 29 height 12
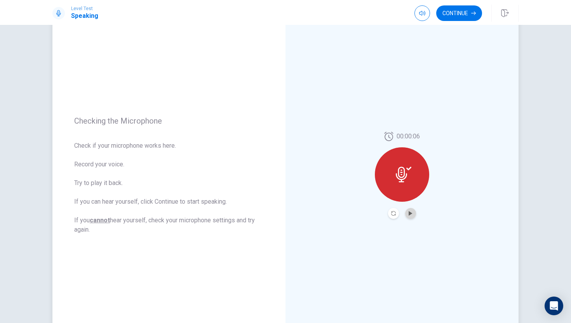
click at [408, 216] on button "Play Audio" at bounding box center [410, 213] width 11 height 11
click at [408, 212] on icon "Play Audio" at bounding box center [410, 213] width 5 height 5
click at [411, 207] on div "00:00:06" at bounding box center [402, 175] width 54 height 87
click at [409, 216] on button "Pause Audio" at bounding box center [410, 213] width 11 height 11
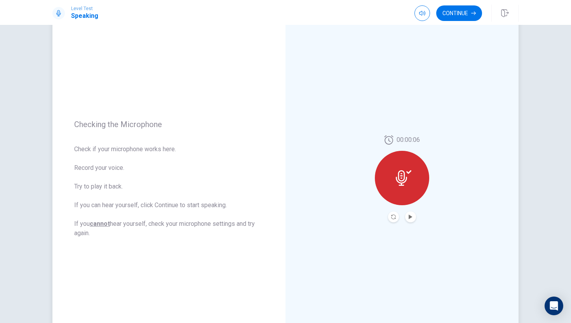
scroll to position [0, 0]
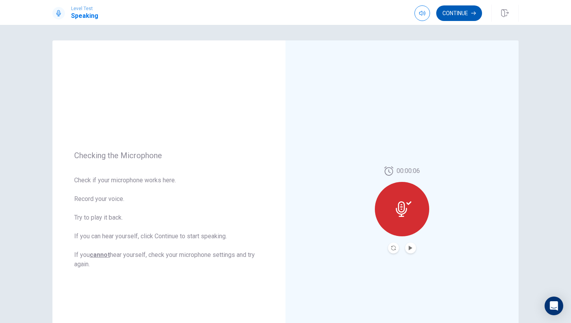
click at [452, 12] on button "Continue" at bounding box center [459, 13] width 46 height 16
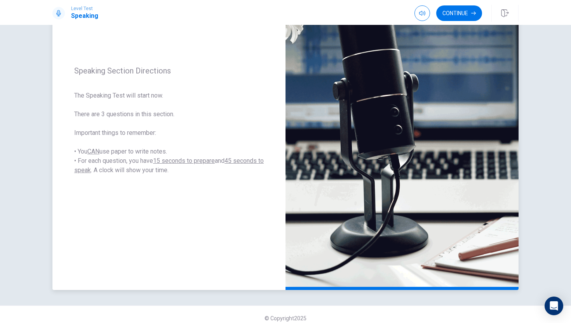
scroll to position [97, 0]
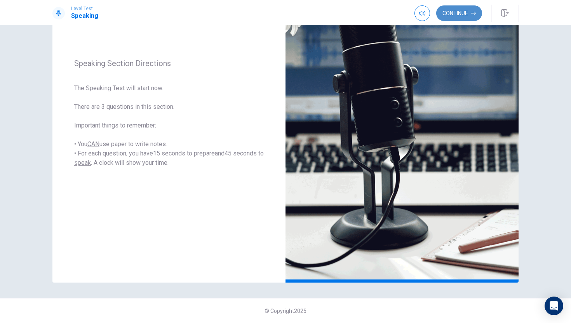
click at [444, 12] on button "Continue" at bounding box center [459, 13] width 46 height 16
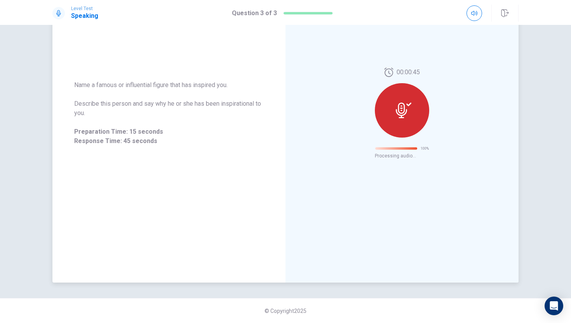
scroll to position [0, 0]
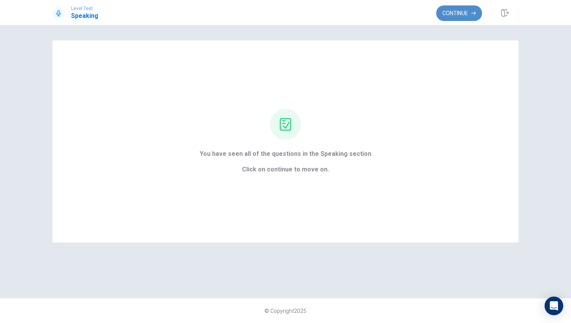
click at [456, 12] on button "Continue" at bounding box center [459, 13] width 46 height 16
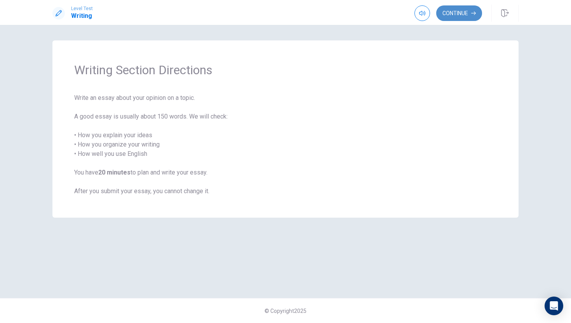
click at [450, 12] on button "Continue" at bounding box center [459, 13] width 46 height 16
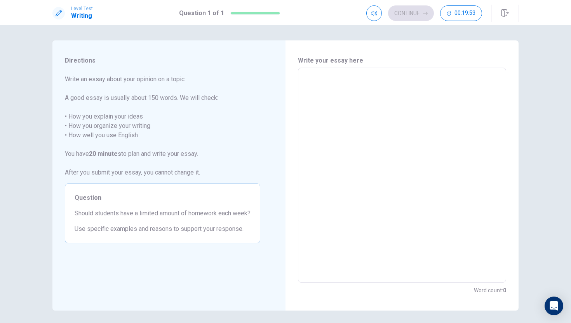
click at [348, 111] on textarea at bounding box center [401, 175] width 197 height 202
type textarea "h"
type textarea "x"
type textarea "ho"
type textarea "x"
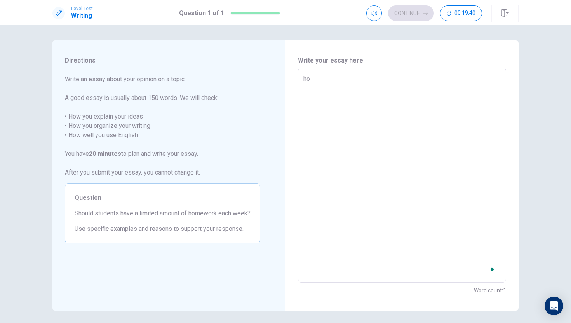
type textarea "hon"
type textarea "x"
type textarea "hone"
type textarea "x"
type textarea "hones"
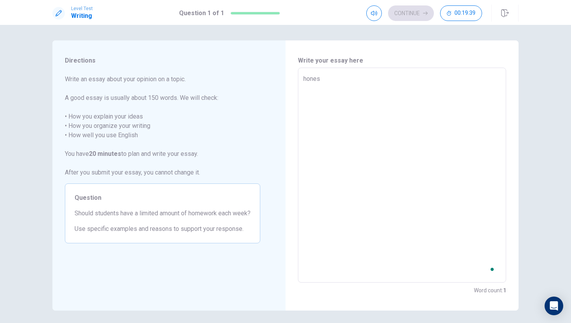
type textarea "x"
type textarea "honest"
type textarea "x"
type textarea "honesty"
type textarea "x"
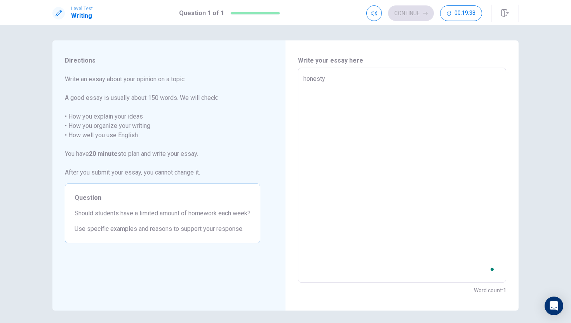
type textarea "honest"
type textarea "x"
type textarea "honesty"
type textarea "x"
type textarea "honestyl"
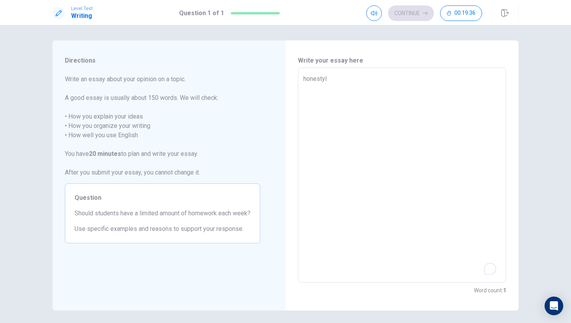
type textarea "x"
type textarea "honesty"
type textarea "x"
type textarea "honest"
type textarea "x"
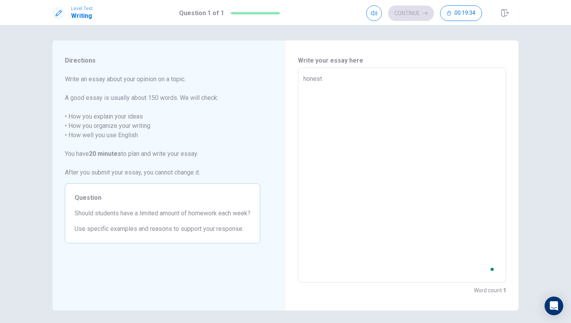
type textarea "honestl"
type textarea "x"
type textarea "honestly"
type textarea "x"
type textarea "honestly"
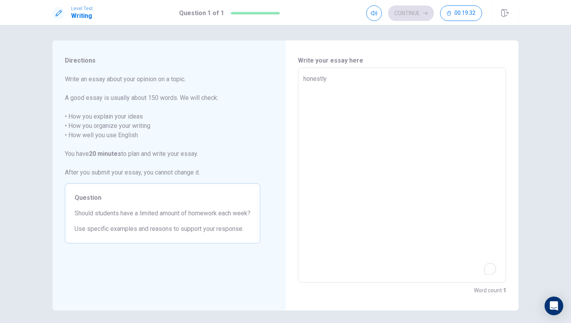
type textarea "x"
type textarea "honestly i"
type textarea "x"
type textarea "honestly i"
type textarea "x"
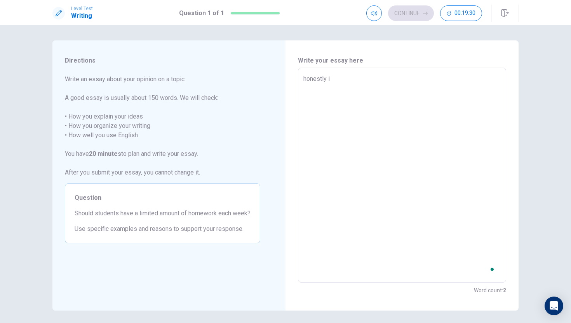
type textarea "honestly i t"
type textarea "x"
type textarea "honestly i th"
type textarea "x"
type textarea "honestly i thi"
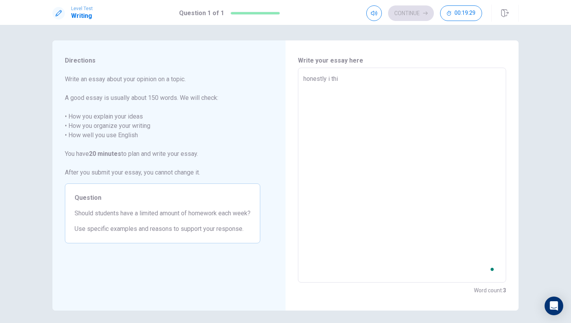
type textarea "x"
type textarea "honestly i thin"
type textarea "x"
type textarea "honestly i thinj"
type textarea "x"
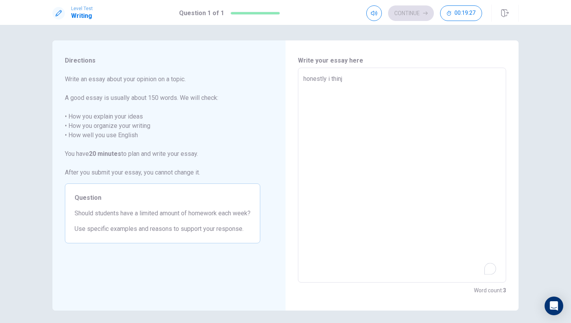
type textarea "honestly i thin"
type textarea "x"
type textarea "honestly i think"
type textarea "x"
type textarea "honestly i think"
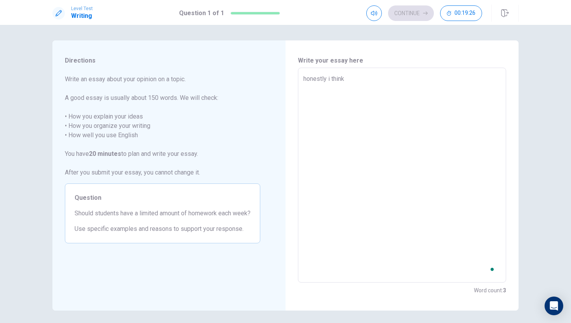
type textarea "x"
type textarea "honestly i think t"
type textarea "x"
type textarea "honestly i think th"
type textarea "x"
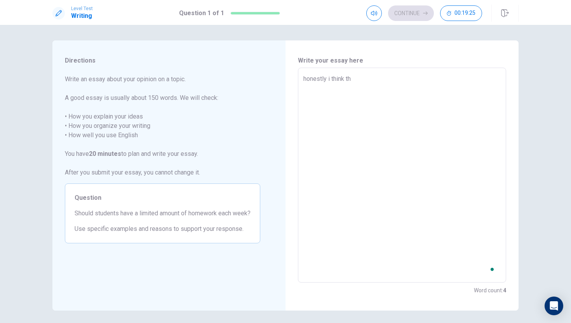
type textarea "honestly i think the"
type textarea "x"
type textarea "honestly i think they"
type textarea "x"
type textarea "honestly i think they"
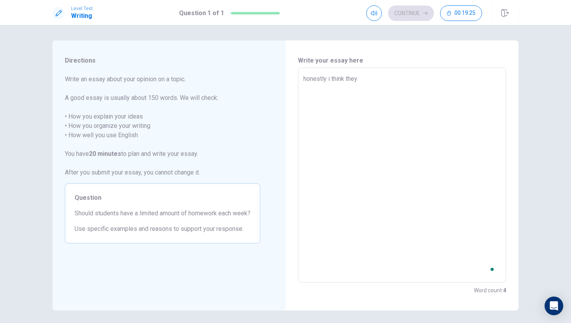
type textarea "x"
type textarea "honestly i think they s"
type textarea "x"
type textarea "honestly i think they sh"
type textarea "x"
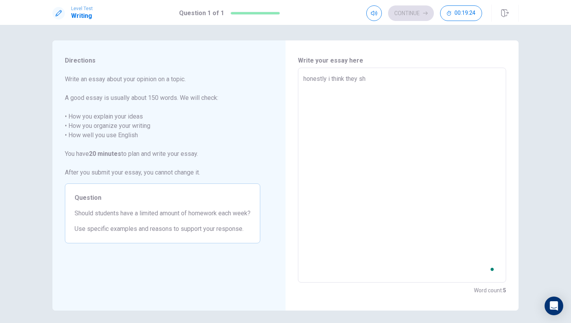
type textarea "honestly i think they sho"
type textarea "x"
type textarea "honestly i think they shou"
type textarea "x"
type textarea "honestly i think they shoul"
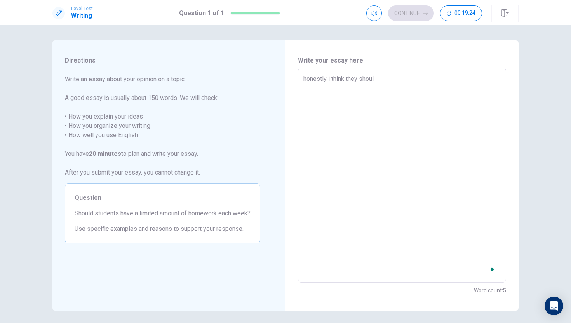
type textarea "x"
type textarea "honestly i think they should"
type textarea "x"
type textarea "honestly i think they should"
drag, startPoint x: 346, startPoint y: 107, endPoint x: 329, endPoint y: 79, distance: 33.1
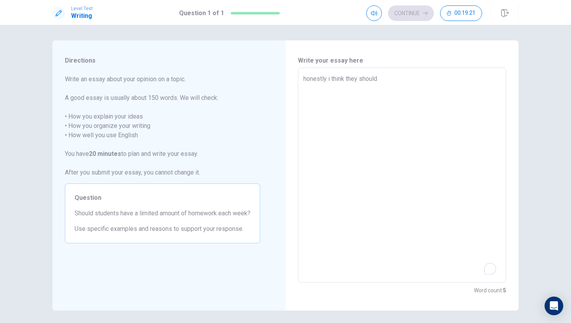
click at [329, 79] on textarea "honestly i think they should" at bounding box center [401, 175] width 197 height 202
click at [329, 113] on textarea "honestly i think they should" at bounding box center [401, 175] width 197 height 202
click at [327, 77] on textarea "honestly i think they should" at bounding box center [401, 175] width 197 height 202
type textarea "x"
type textarea "honestly, i think they should"
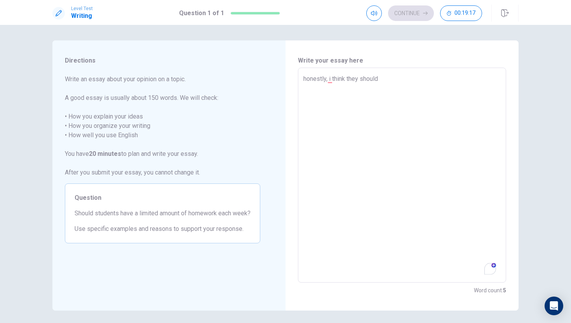
drag, startPoint x: 327, startPoint y: 77, endPoint x: 395, endPoint y: 75, distance: 67.6
click at [395, 75] on textarea "honestly, i think they should" at bounding box center [401, 175] width 197 height 202
type textarea "x"
type textarea "honestly, i think they should b"
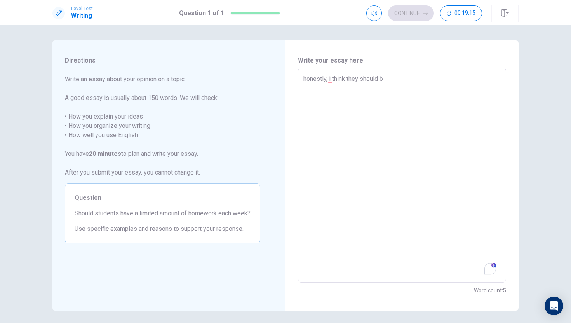
type textarea "x"
type textarea "honestly, i think they should bu"
type textarea "x"
type textarea "honestly, i think they should but"
type textarea "x"
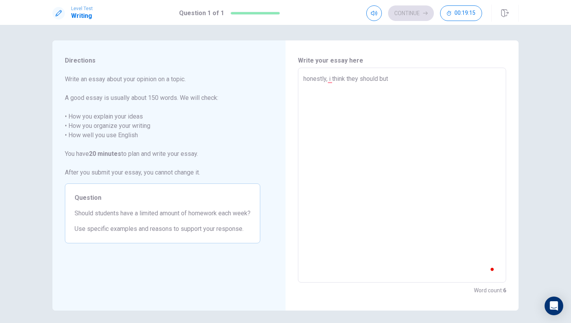
type textarea "honestly, i think they should but"
type textarea "x"
type textarea "honestly, i think they should but"
type textarea "x"
type textarea "honestly, i think they should bu"
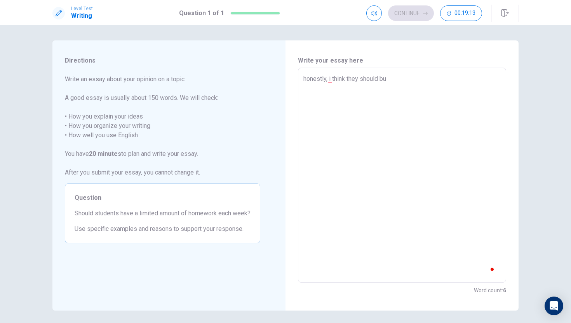
type textarea "x"
type textarea "honestly, i think they should b"
type textarea "x"
type textarea "honestly, i think they should"
type textarea "x"
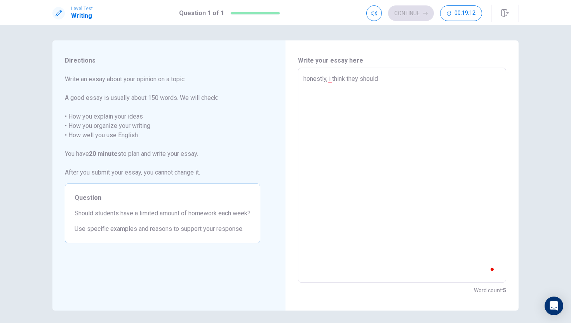
type textarea "honestly, i think they should"
type textarea "x"
type textarea "honestly, i think they should,"
type textarea "x"
type textarea "honestly, i think they should"
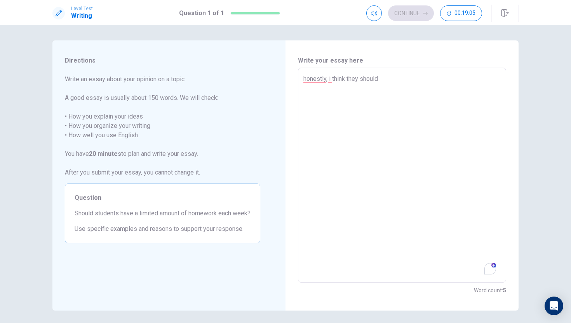
type textarea "x"
type textarea "honestly, i think they should."
type textarea "x"
type textarea "honestly, i think they should."
type textarea "x"
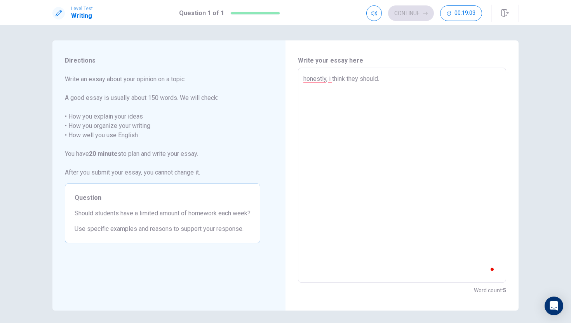
type textarea "honestly, i think they should."
type textarea "x"
type textarea "honestly, i think they should."
type textarea "x"
type textarea "honestly, i think they should. n"
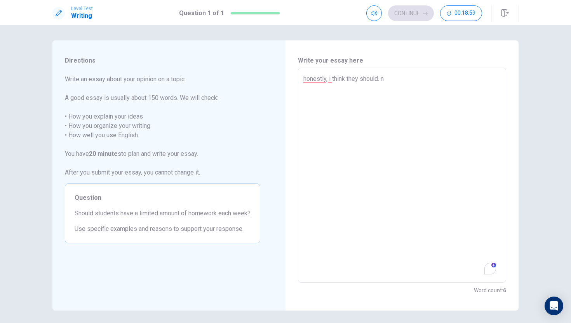
type textarea "x"
type textarea "honestly, i think they should."
type textarea "x"
type textarea "honestly, i think they should. B"
type textarea "x"
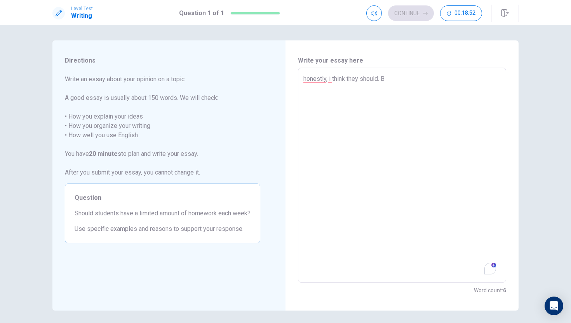
type textarea "honestly, i think they should. BU"
type textarea "x"
type textarea "honestly, i think they should. B"
type textarea "x"
type textarea "honestly, i think they should. Bu"
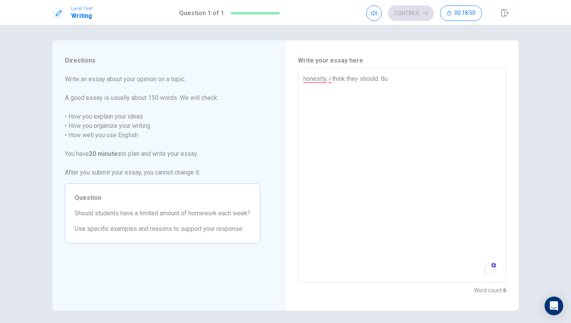
type textarea "x"
type textarea "honestly, i think they should. But"
type textarea "x"
type textarea "honestly, i think they should. But"
type textarea "x"
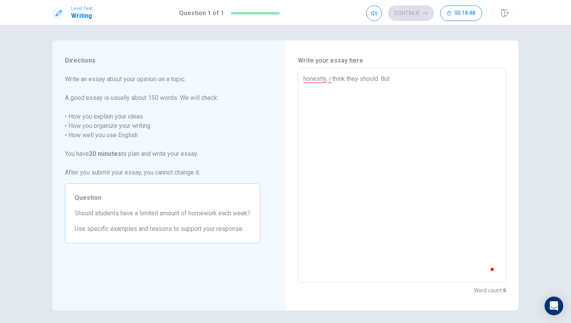
type textarea "honestly, i think they should. But n"
type textarea "x"
type textarea "honestly, i think they should. But no"
type textarea "x"
type textarea "honestly, i think they should. But not"
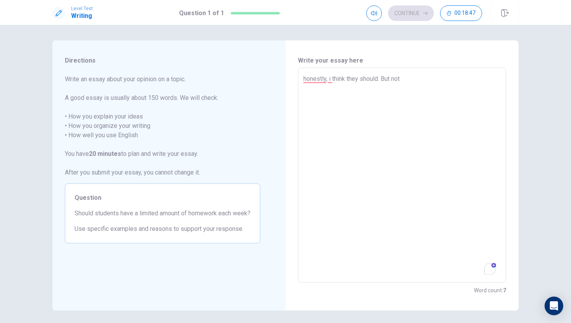
type textarea "x"
type textarea "honestly, i think they should. But not"
type textarea "x"
type textarea "honestly, i think they should. But not t"
type textarea "x"
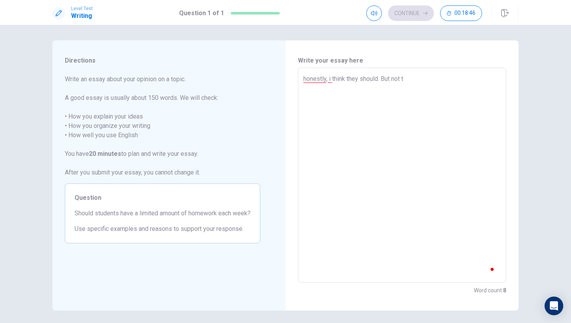
type textarea "honestly, i think they should. But not to"
type textarea "x"
type textarea "honestly, i think they should. But not too"
type textarea "x"
type textarea "honestly, i think they should. But not too"
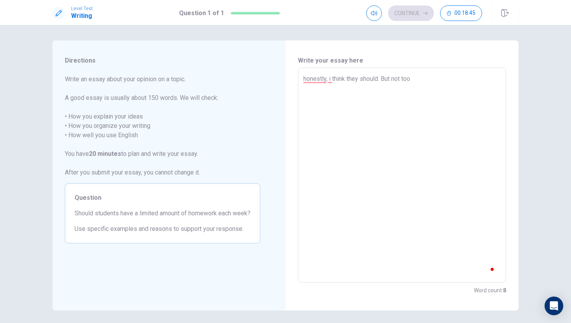
type textarea "x"
type textarea "honestly, i think they should. But not too m"
type textarea "x"
type textarea "honestly, i think they should. But not too mu"
type textarea "x"
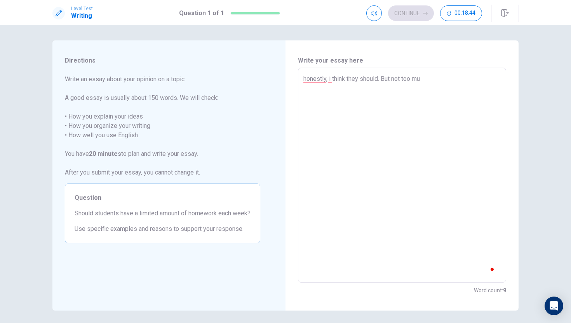
type textarea "honestly, i think they should. But not too muc"
type textarea "x"
type textarea "honestly, i think they should. But not too much"
type textarea "x"
type textarea "honestly, i think they should. But not too much"
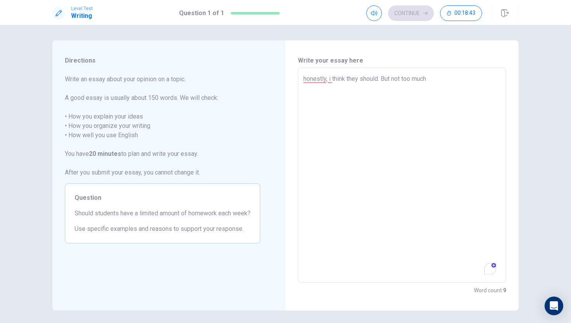
type textarea "x"
type textarea "honestly, i think they should. But not too much t"
type textarea "x"
type textarea "honestly, i think they should. But not too much th"
type textarea "x"
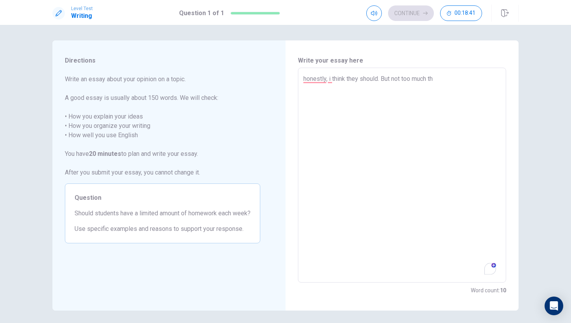
type textarea "honestly, i think they should. But not too much tho"
type textarea "x"
type textarea "honestly, i think they should. But not too much thou"
type textarea "x"
type textarea "honestly, i think they should. But not too much thoug"
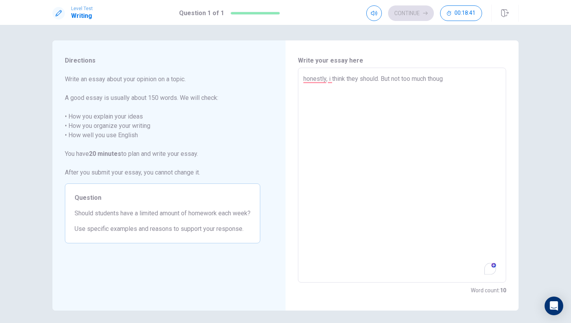
type textarea "x"
type textarea "honestly, i think they should. But not too much though"
type textarea "x"
type textarea "honestly, i think they should. But not too much though"
type textarea "x"
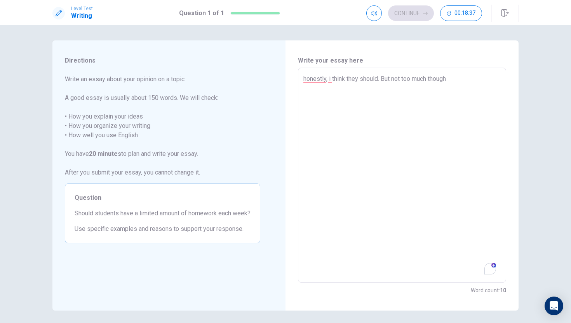
type textarea "honestly, i think they should. But not too much though"
type textarea "x"
type textarea "honestly, i think they should. But not too much though."
type textarea "x"
type textarea "honestly, i think they should. But not too much though."
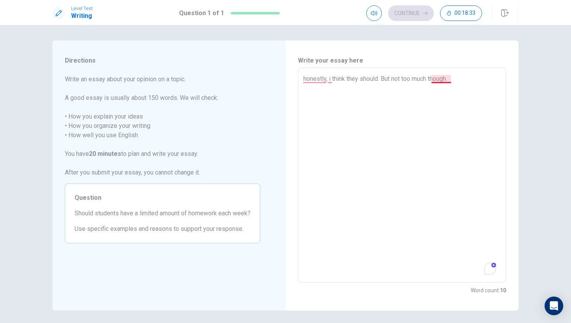
click at [441, 80] on textarea "honestly, i think they should. But not too much though." at bounding box center [401, 175] width 197 height 202
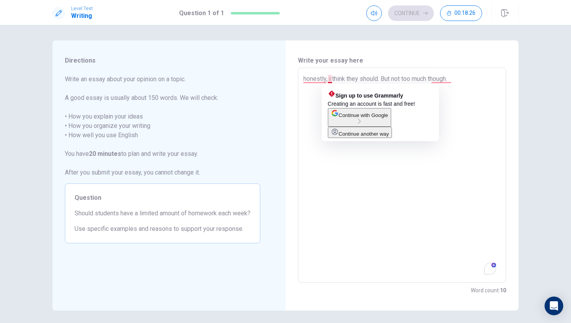
click at [331, 78] on textarea "honestly, i think they should. But not too much though." at bounding box center [401, 175] width 197 height 202
type textarea "x"
type textarea "honestly, think they should. But not too much though."
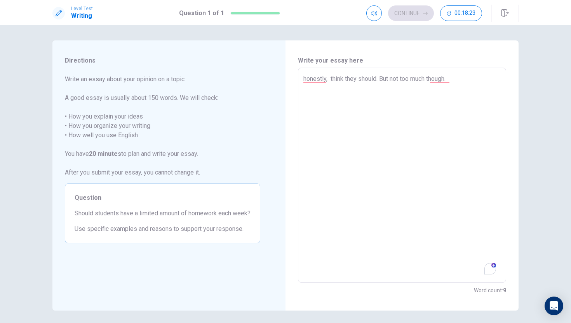
type textarea "x"
type textarea "honestly, I think they should. But not too much though."
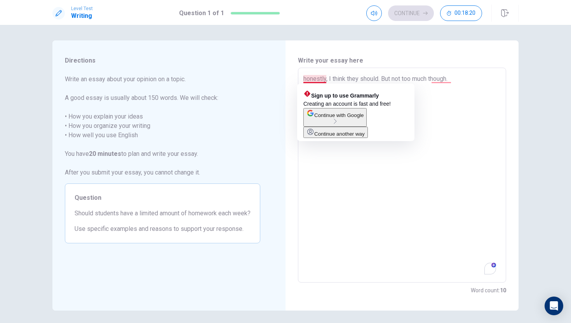
click at [325, 79] on textarea "honestly, I think they should. But not too much though." at bounding box center [401, 175] width 197 height 202
type textarea "x"
type textarea "honestly , I think they should. But not too much though."
click at [326, 78] on textarea "honestly , I think they should. But not too much though." at bounding box center [401, 175] width 197 height 202
type textarea "x"
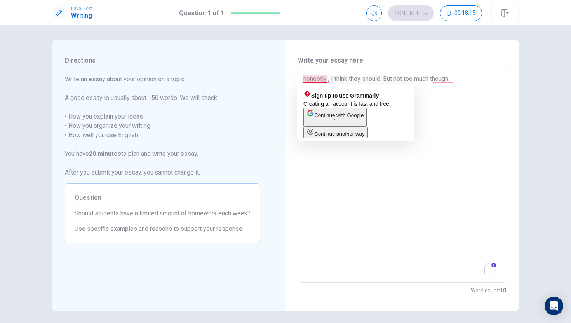
type textarea "honestl , I think they should. But not too much though."
type textarea "x"
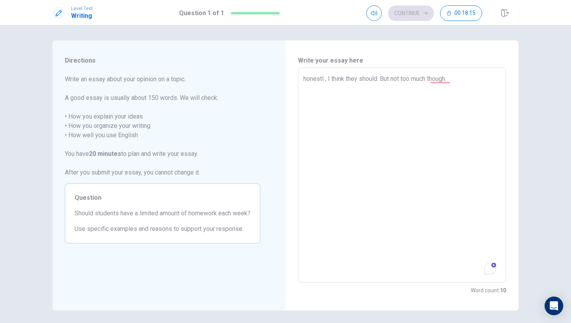
type textarea "honest , I think they should. But not too much though."
type textarea "x"
type textarea "hones , I think they should. But not too much though."
type textarea "x"
type textarea "hone , I think they should. But not too much though."
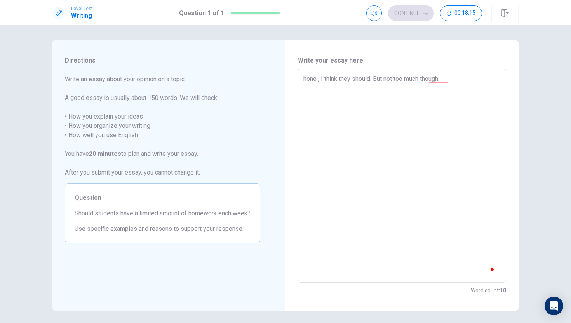
type textarea "x"
type textarea "hon , I think they should. But not too much though."
type textarea "x"
type textarea "ho , I think they should. But not too much though."
type textarea "x"
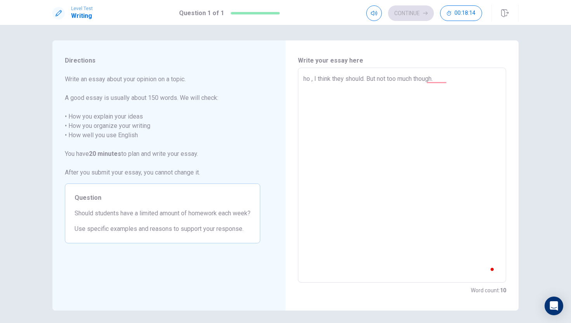
type textarea "h , I think they should. But not too much though."
type textarea "x"
type textarea ", I think they should. But not too much though."
type textarea "x"
type textarea "r , I think they should. But not too much though."
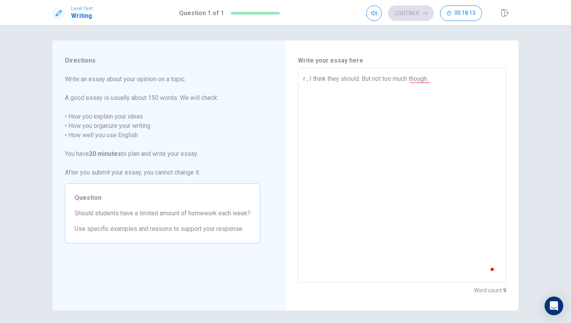
type textarea "x"
type textarea "re , I think they should. But not too much though."
type textarea "x"
type textarea "res , I think they should. But not too much though."
type textarea "x"
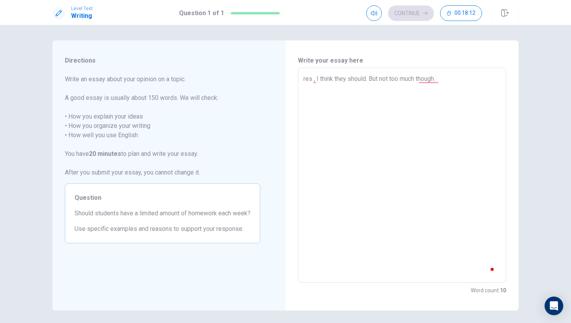
type textarea "re , I think they should. But not too much though."
type textarea "x"
type textarea "rea , I think they should. But not too much though."
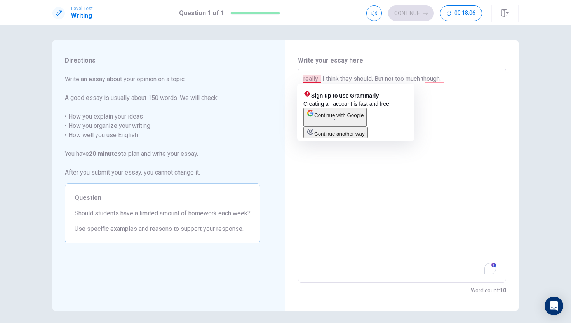
click at [321, 80] on textarea "really , I think they should. But not too much though." at bounding box center [401, 175] width 197 height 202
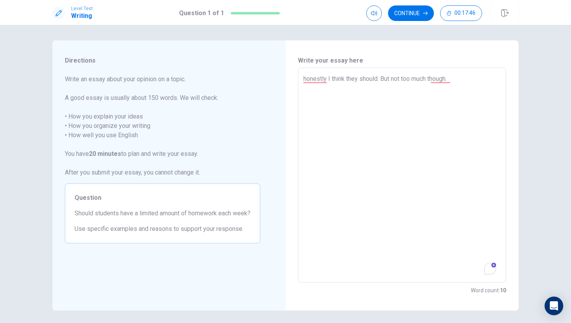
click at [327, 80] on textarea "honestly I think they should. But not too much though." at bounding box center [401, 175] width 197 height 202
click at [433, 81] on textarea "I think they should. But not too much though." at bounding box center [401, 175] width 197 height 202
click at [432, 77] on textarea "I think they should. But not too much though." at bounding box center [401, 175] width 197 height 202
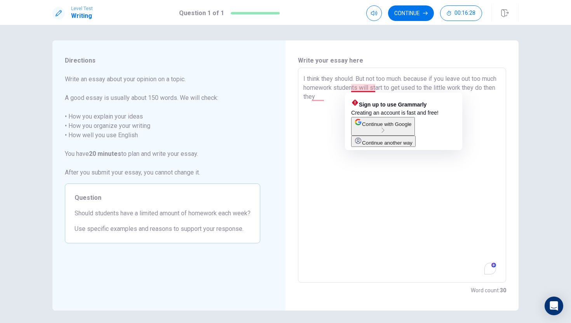
click at [376, 88] on textarea "I think they should. But not too much. because if you leave out too much homewo…" at bounding box center [401, 175] width 197 height 202
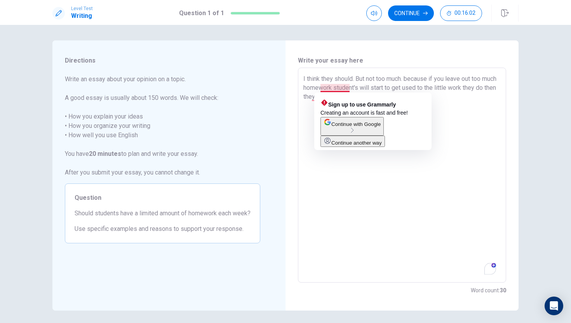
click at [337, 87] on textarea "I think they should. But not too much. because if you leave out too much homewo…" at bounding box center [401, 175] width 197 height 202
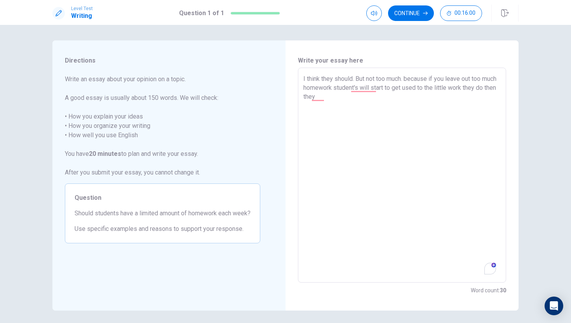
click at [378, 87] on textarea "I think they should. But not too much. because if you leave out too much homewo…" at bounding box center [401, 175] width 197 height 202
click at [376, 87] on textarea "I think they should. But not too much. because if you leave out too much homewo…" at bounding box center [401, 175] width 197 height 202
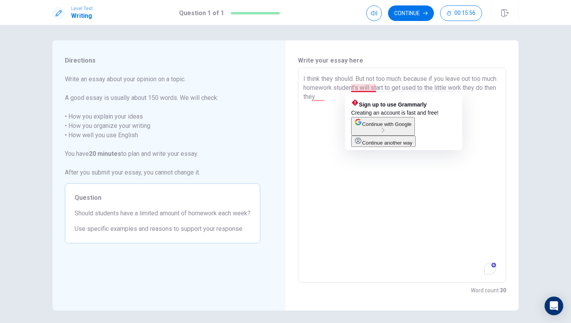
click at [375, 87] on textarea "I think they should. But not too much. because if you leave out too much homewo…" at bounding box center [401, 175] width 197 height 202
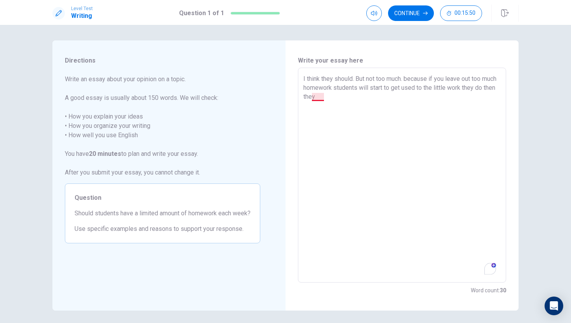
click at [324, 99] on textarea "I think they should. But not too much. because if you leave out too much homewo…" at bounding box center [401, 175] width 197 height 202
click at [346, 98] on textarea "I think they should. But not too much. because if you leave out too much homewo…" at bounding box center [401, 175] width 197 height 202
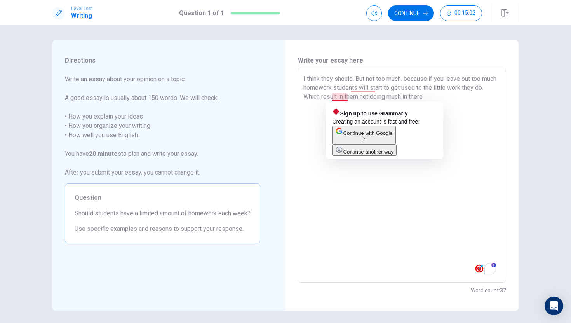
click at [331, 97] on textarea "I think they should. But not too much. because if you leave out too much homewo…" at bounding box center [401, 175] width 197 height 202
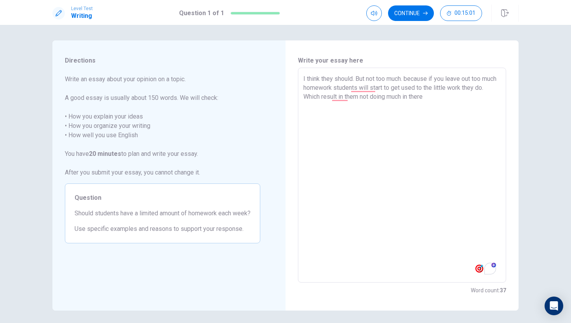
click at [348, 97] on textarea "I think they should. But not too much. because if you leave out too much homewo…" at bounding box center [401, 175] width 197 height 202
click at [454, 99] on textarea "I think they should. But not too much. because if you leave out too much homewo…" at bounding box center [401, 175] width 197 height 202
click at [439, 97] on textarea "I think they should. But not too much. because if you leave out too much homewo…" at bounding box center [401, 175] width 197 height 202
click at [480, 101] on textarea "I think they should. But not too much. because if you leave out too much homewo…" at bounding box center [401, 175] width 197 height 202
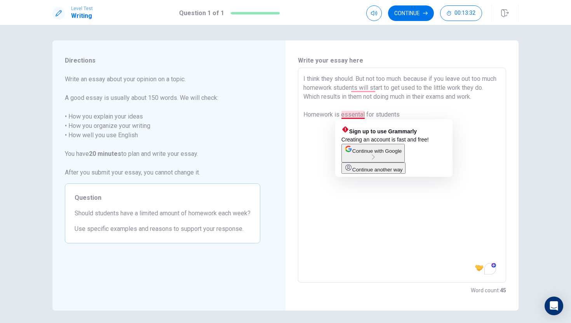
click at [350, 115] on textarea "I think they should. But not too much. because if you leave out too much homewo…" at bounding box center [401, 175] width 197 height 202
click at [360, 113] on textarea "I think they should. But not too much. because if you leave out too much homewo…" at bounding box center [401, 175] width 197 height 202
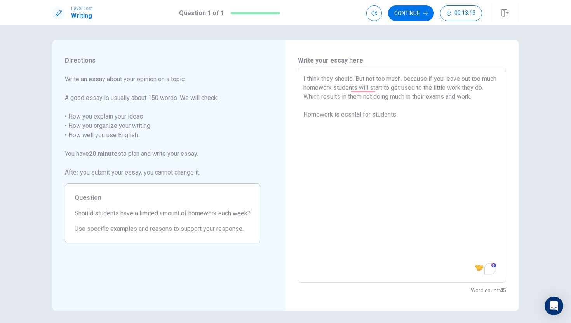
click at [351, 114] on textarea "I think they should. But not too much. because if you leave out too much homewo…" at bounding box center [401, 175] width 197 height 202
click at [419, 120] on textarea "I think they should. But not too much. because if you leave out too much homewo…" at bounding box center [401, 175] width 197 height 202
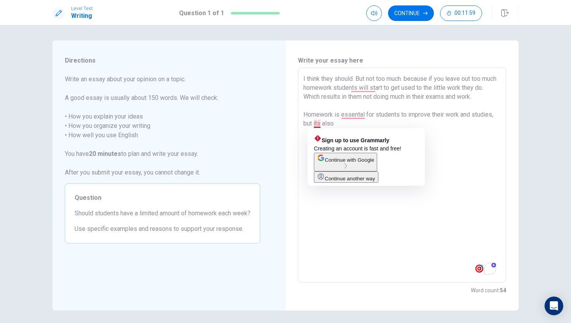
click at [317, 124] on textarea "I think they should. But not too much. because if you leave out too much homewo…" at bounding box center [401, 175] width 197 height 202
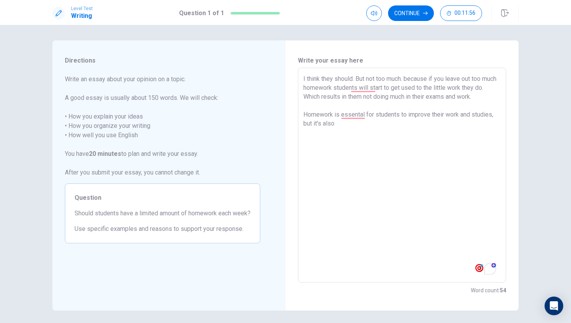
click at [347, 127] on textarea "I think they should. But not too much. because if you leave out too much homewo…" at bounding box center [401, 175] width 197 height 202
click at [338, 123] on textarea "I think they should. But not too much. because if you leave out too much homewo…" at bounding box center [401, 175] width 197 height 202
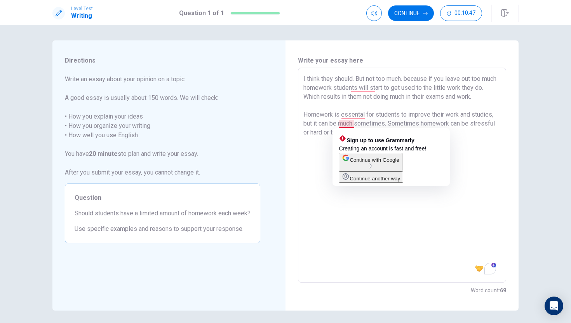
click at [354, 124] on textarea "I think they should. But not too much. because if you leave out too much homewo…" at bounding box center [401, 175] width 197 height 202
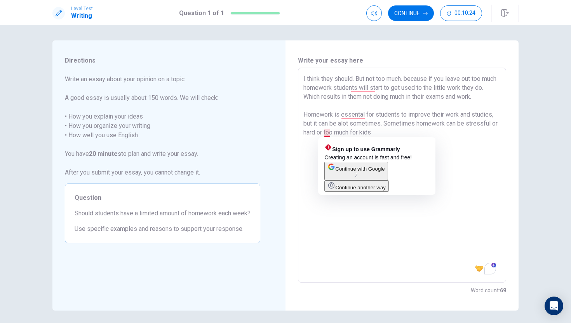
click at [329, 132] on textarea "I think they should. But not too much. because if you leave out too much homewo…" at bounding box center [401, 175] width 197 height 202
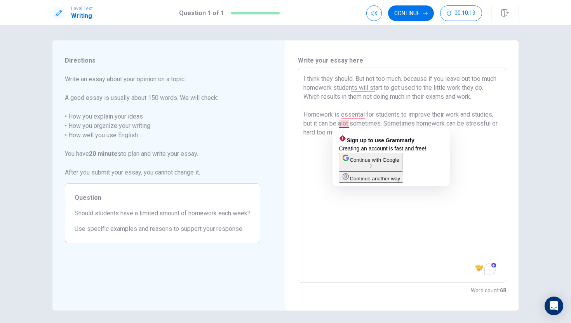
click at [343, 124] on textarea "I think they should. But not too much. because if you leave out too much homewo…" at bounding box center [401, 175] width 197 height 202
click at [342, 123] on textarea "I think they should. But not too much. because if you leave out too much homewo…" at bounding box center [401, 175] width 197 height 202
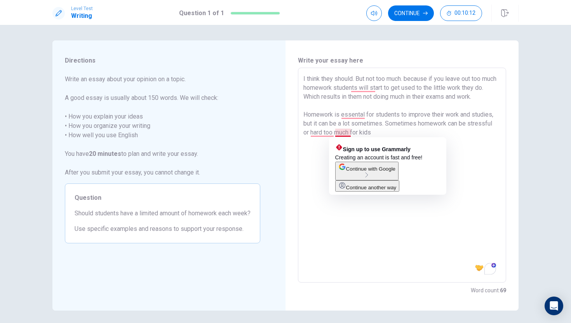
click at [334, 132] on textarea "I think they should. But not too much. because if you leave out too much homewo…" at bounding box center [401, 175] width 197 height 202
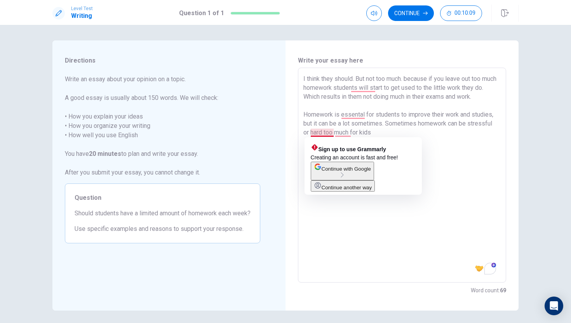
click at [324, 132] on textarea "I think they should. But not too much. because if you leave out too much homewo…" at bounding box center [401, 175] width 197 height 202
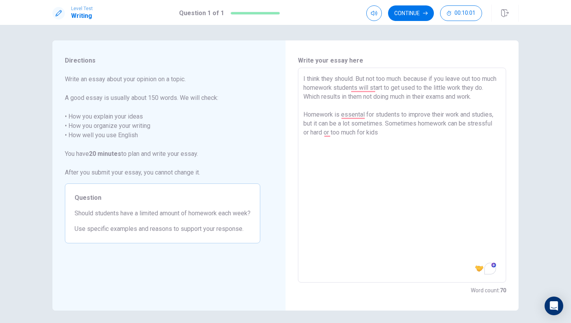
click at [310, 131] on textarea "I think they should. But not too much. because if you leave out too much homewo…" at bounding box center [401, 175] width 197 height 202
click at [304, 131] on textarea "I think they should. But not too much. because if you leave out too much homewo…" at bounding box center [401, 175] width 197 height 202
click at [404, 135] on textarea "I think they should. But not too much. because if you leave out too much homewo…" at bounding box center [401, 175] width 197 height 202
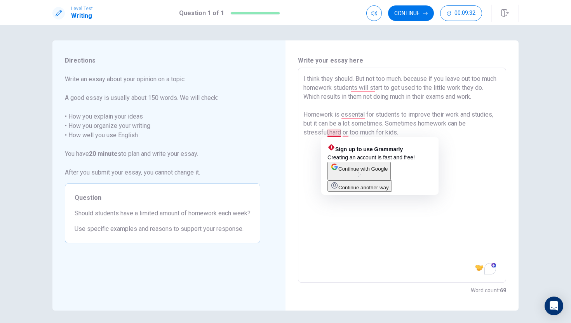
click at [329, 133] on textarea "I think they should. But not too much. because if you leave out too much homewo…" at bounding box center [401, 175] width 197 height 202
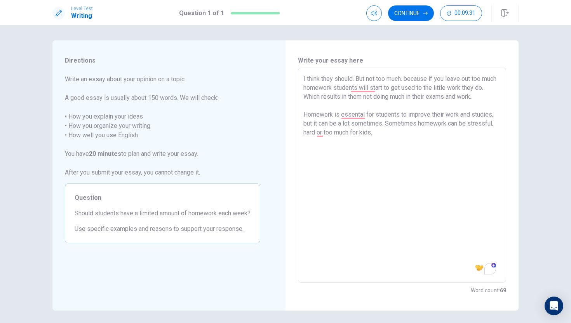
click at [381, 131] on textarea "I think they should. But not too much. because if you leave out too much homewo…" at bounding box center [401, 175] width 197 height 202
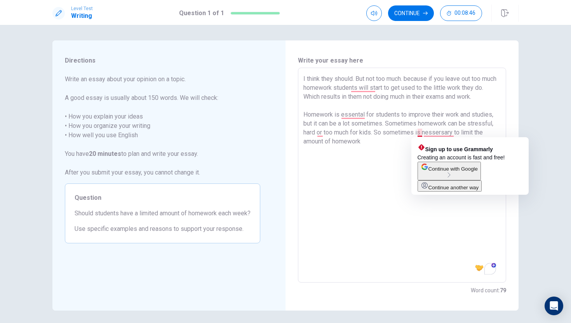
click at [422, 131] on textarea "I think they should. But not too much. because if you leave out too much homewo…" at bounding box center [401, 175] width 197 height 202
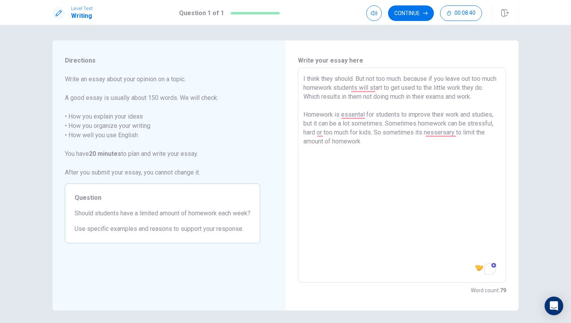
click at [371, 137] on textarea "I think they should. But not too much. because if you leave out too much homewo…" at bounding box center [401, 175] width 197 height 202
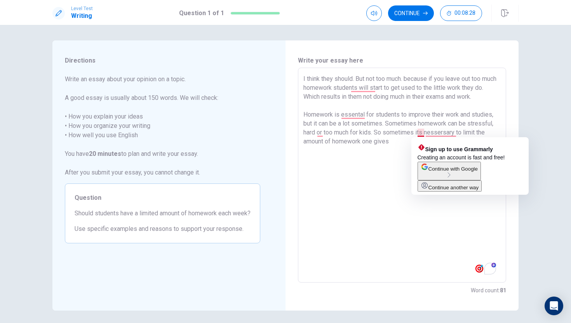
click at [419, 130] on textarea "I think they should. But not too much. because if you leave out too much homewo…" at bounding box center [401, 175] width 197 height 202
click at [421, 131] on textarea "I think they should. But not too much. because if you leave out too much homewo…" at bounding box center [401, 175] width 197 height 202
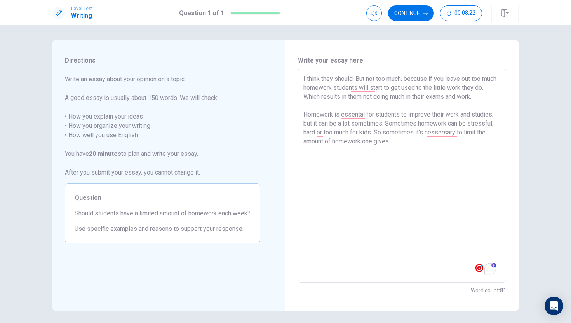
click at [399, 141] on textarea "I think they should. But not too much. because if you leave out too much homewo…" at bounding box center [401, 175] width 197 height 202
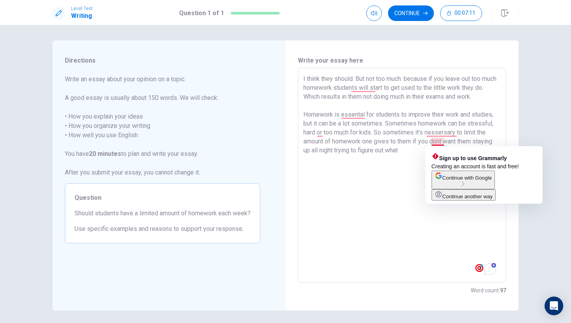
click at [442, 141] on textarea "I think they should. But not too much. because if you leave out too much homewo…" at bounding box center [401, 175] width 197 height 202
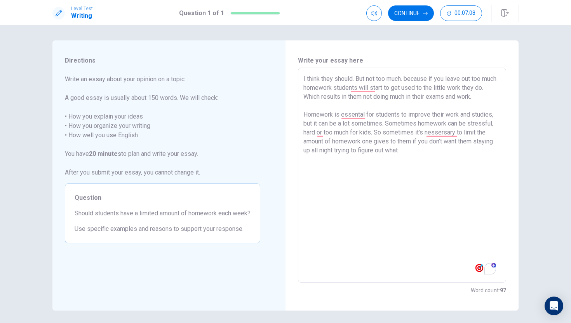
click at [442, 155] on textarea "I think they should. But not too much. because if you leave out too much homewo…" at bounding box center [401, 175] width 197 height 202
click at [423, 150] on textarea "I think they should. But not too much. because if you leave out too much homewo…" at bounding box center [401, 175] width 197 height 202
click at [448, 151] on textarea "I think they should. But not too much. because if you leave out too much homewo…" at bounding box center [401, 175] width 197 height 202
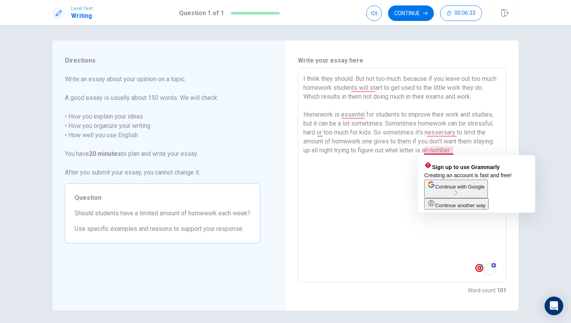
click at [432, 150] on textarea "I think they should. But not too much. because if you leave out too much homewo…" at bounding box center [401, 175] width 197 height 202
click at [430, 150] on textarea "I think they should. But not too much. because if you leave out too much homewo…" at bounding box center [401, 175] width 197 height 202
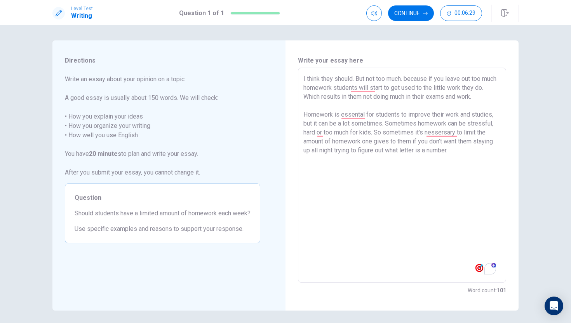
click at [475, 153] on textarea "I think they should. But not too much. because if you leave out too much homewo…" at bounding box center [401, 175] width 197 height 202
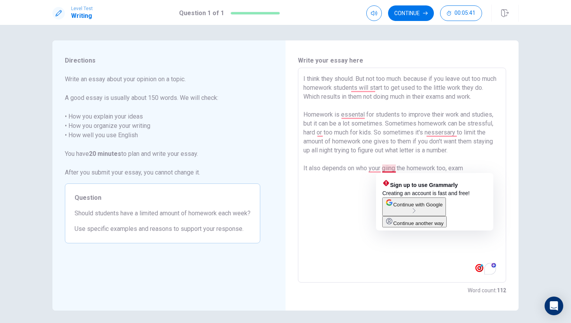
click at [389, 168] on textarea "I think they should. But not too much. because if you leave out too much homewo…" at bounding box center [401, 175] width 197 height 202
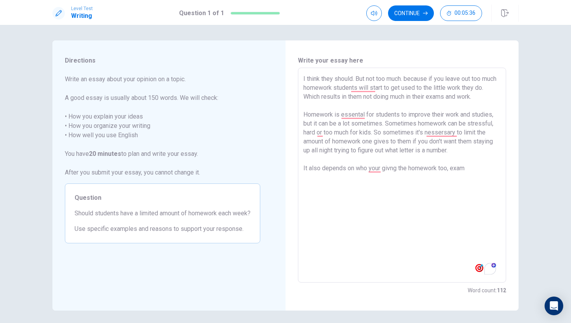
click at [392, 167] on textarea "I think they should. But not too much. because if you leave out too much homewo…" at bounding box center [401, 175] width 197 height 202
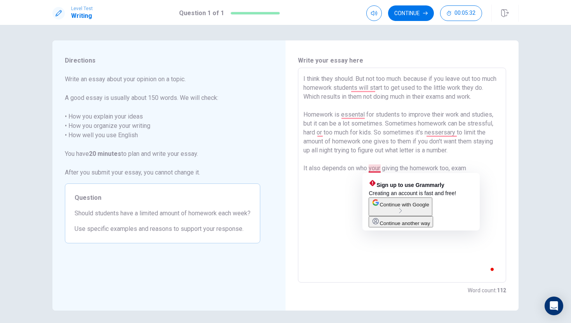
click at [378, 167] on textarea "I think they should. But not too much. because if you leave out too much homewo…" at bounding box center [401, 175] width 197 height 202
click at [380, 168] on textarea "I think they should. But not too much. because if you leave out too much homewo…" at bounding box center [401, 175] width 197 height 202
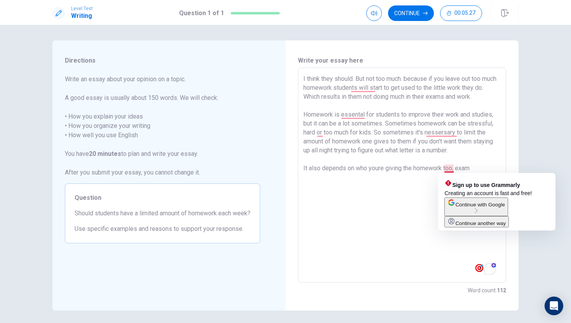
click at [453, 167] on textarea "I think they should. But not too much. because if you leave out too much homewo…" at bounding box center [401, 175] width 197 height 202
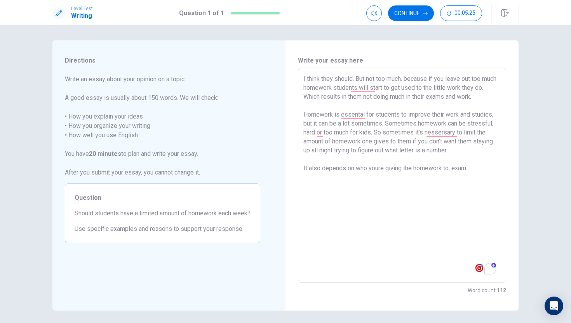
click at [480, 169] on textarea "I think they should. But not too much. because if you leave out too much homewo…" at bounding box center [401, 175] width 197 height 202
click at [378, 167] on textarea "I think they should. But not too much. because if you leave out too much homewo…" at bounding box center [401, 175] width 197 height 202
click at [482, 164] on textarea "I think they should. But not too much. because if you leave out too much homewo…" at bounding box center [401, 175] width 197 height 202
click at [477, 169] on textarea "I think they should. But not too much. because if you leave out too much homewo…" at bounding box center [401, 175] width 197 height 202
click at [336, 182] on textarea "I think they should. But not too much. because if you leave out too much homewo…" at bounding box center [401, 175] width 197 height 202
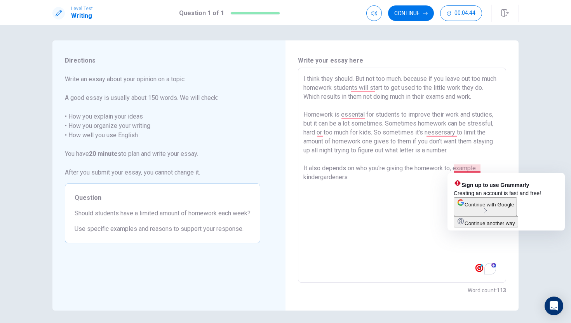
click at [479, 169] on textarea "I think they should. But not too much. because if you leave out too much homewo…" at bounding box center [401, 175] width 197 height 202
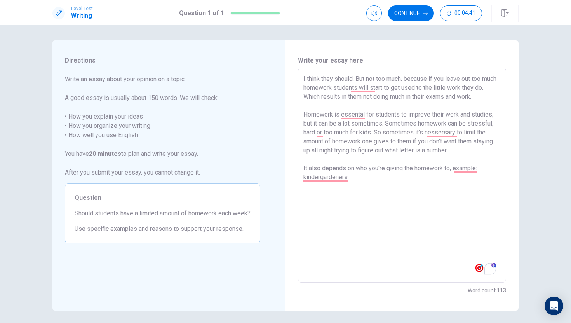
click at [490, 168] on textarea "I think they should. But not too much. because if you leave out too much homewo…" at bounding box center [401, 175] width 197 height 202
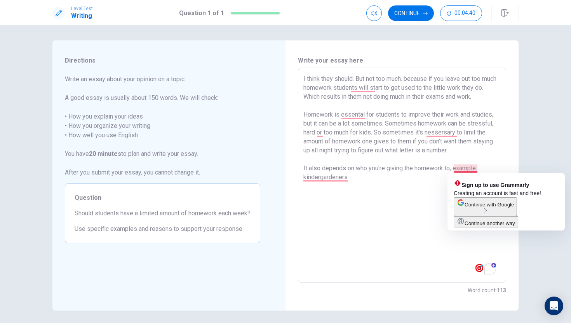
click at [477, 168] on textarea "I think they should. But not too much. because if you leave out too much homewo…" at bounding box center [401, 175] width 197 height 202
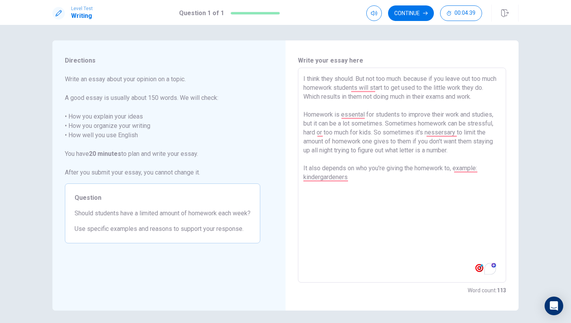
click at [406, 181] on textarea "I think they should. But not too much. because if you leave out too much homewo…" at bounding box center [401, 175] width 197 height 202
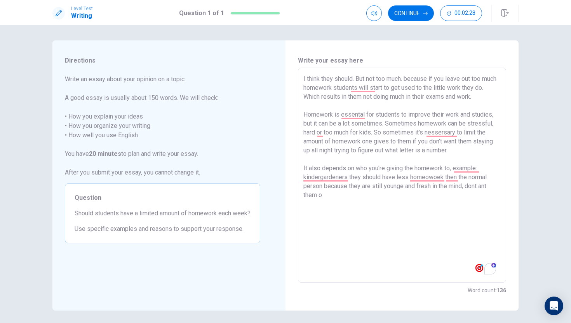
click at [481, 186] on textarea "I think they should. But not too much. because if you leave out too much homewo…" at bounding box center [401, 175] width 197 height 202
click at [452, 206] on textarea "I think they should. But not too much. because if you leave out too much homewo…" at bounding box center [401, 175] width 197 height 202
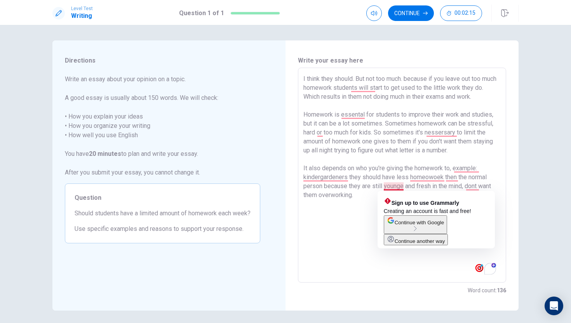
click at [403, 184] on textarea "I think they should. But not too much. because if you leave out too much homewo…" at bounding box center [401, 175] width 197 height 202
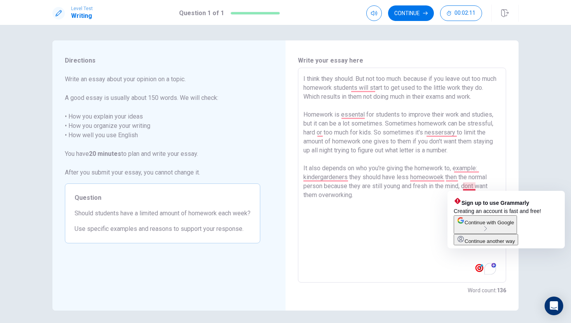
click at [473, 186] on textarea "I think they should. But not too much. because if you leave out too much homewo…" at bounding box center [401, 175] width 197 height 202
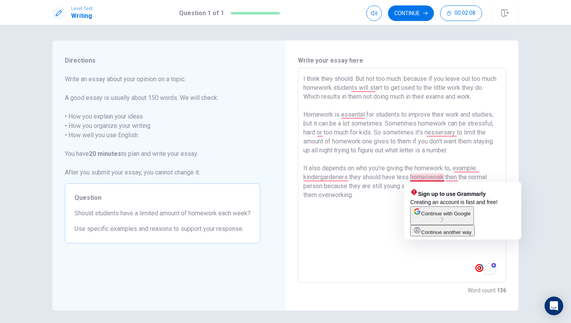
click at [439, 176] on textarea "I think they should. But not too much. because if you leave out too much homewo…" at bounding box center [401, 175] width 197 height 202
click at [441, 176] on textarea "I think they should. But not too much. because if you leave out too much homewo…" at bounding box center [401, 175] width 197 height 202
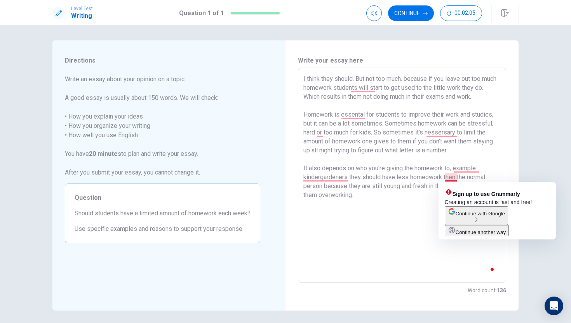
click at [456, 177] on textarea "I think they should. But not too much. because if you leave out too much homewo…" at bounding box center [401, 175] width 197 height 202
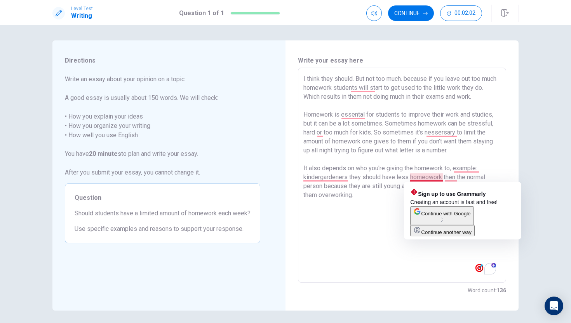
click at [429, 179] on textarea "I think they should. But not too much. because if you leave out too much homewo…" at bounding box center [401, 175] width 197 height 202
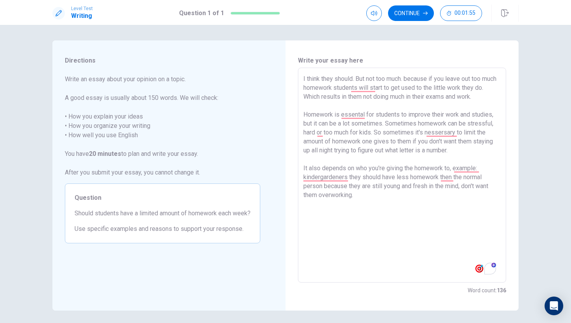
click at [324, 186] on textarea "I think they should. But not too much. because if you leave out too much homewo…" at bounding box center [401, 175] width 197 height 202
click at [372, 204] on textarea "I think they should. But not too much. because if you leave out too much homewo…" at bounding box center [401, 175] width 197 height 202
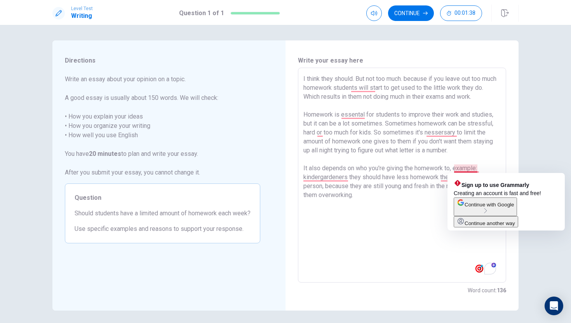
click at [477, 166] on textarea "I think they should. But not too much. because if you leave out too much homewo…" at bounding box center [401, 175] width 197 height 202
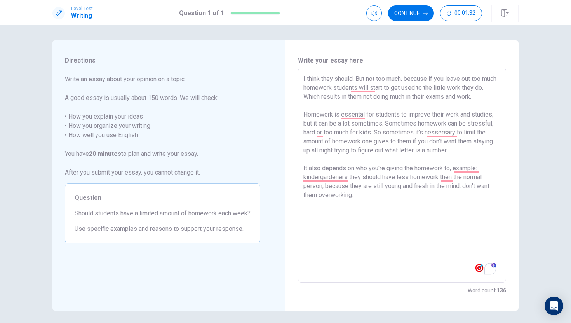
click at [487, 166] on textarea "I think they should. But not too much. because if you leave out too much homewo…" at bounding box center [401, 175] width 197 height 202
click at [322, 135] on textarea "I think they should. But not too much. because if you leave out too much homewo…" at bounding box center [401, 175] width 197 height 202
click at [375, 207] on textarea "I think they should. But not too much. because if you leave out too much homewo…" at bounding box center [401, 175] width 197 height 202
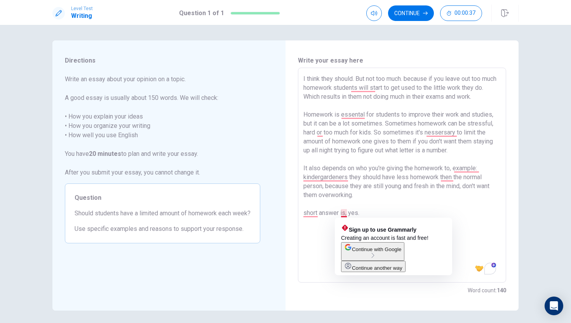
click at [345, 212] on textarea "I think they should. But not too much. because if you leave out too much homewo…" at bounding box center [401, 175] width 197 height 202
click at [366, 211] on textarea "I think they should. But not too much. because if you leave out too much homewo…" at bounding box center [401, 175] width 197 height 202
click at [347, 213] on textarea "I think they should. But not too much. because if you leave out too much homewo…" at bounding box center [401, 175] width 197 height 202
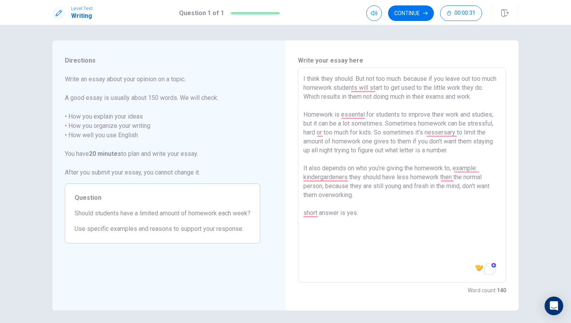
click at [374, 216] on textarea "I think they should. But not too much. because if you leave out too much homewo…" at bounding box center [401, 175] width 197 height 202
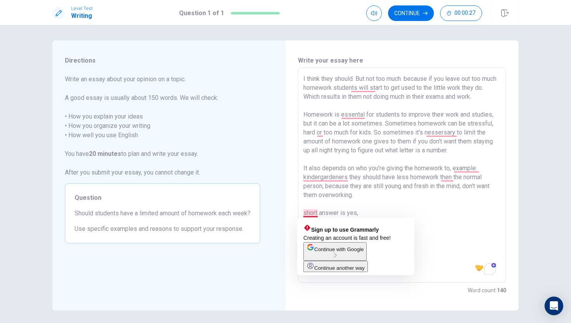
click at [308, 214] on textarea "I think they should. But not too much. because if you leave out too much homewo…" at bounding box center [401, 175] width 197 height 202
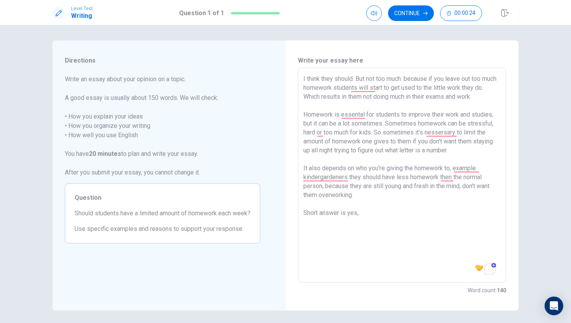
click at [368, 207] on textarea "I think they should. But not too much. because if you leave out too much homewo…" at bounding box center [401, 175] width 197 height 202
click at [370, 217] on textarea "I think they should. But not too much. because if you leave out too much homewo…" at bounding box center [401, 175] width 197 height 202
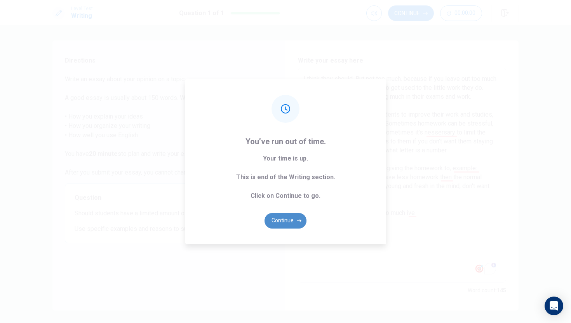
click at [285, 217] on button "Continue" at bounding box center [285, 221] width 42 height 16
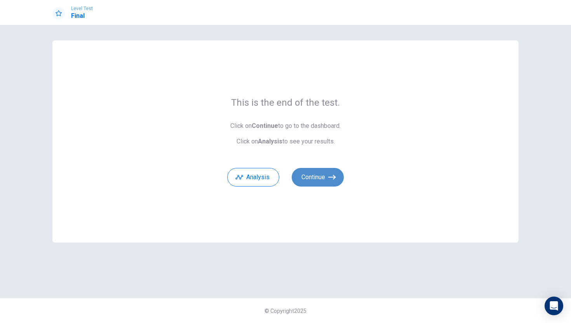
click at [308, 169] on button "Continue" at bounding box center [318, 177] width 52 height 19
